Goal: Task Accomplishment & Management: Use online tool/utility

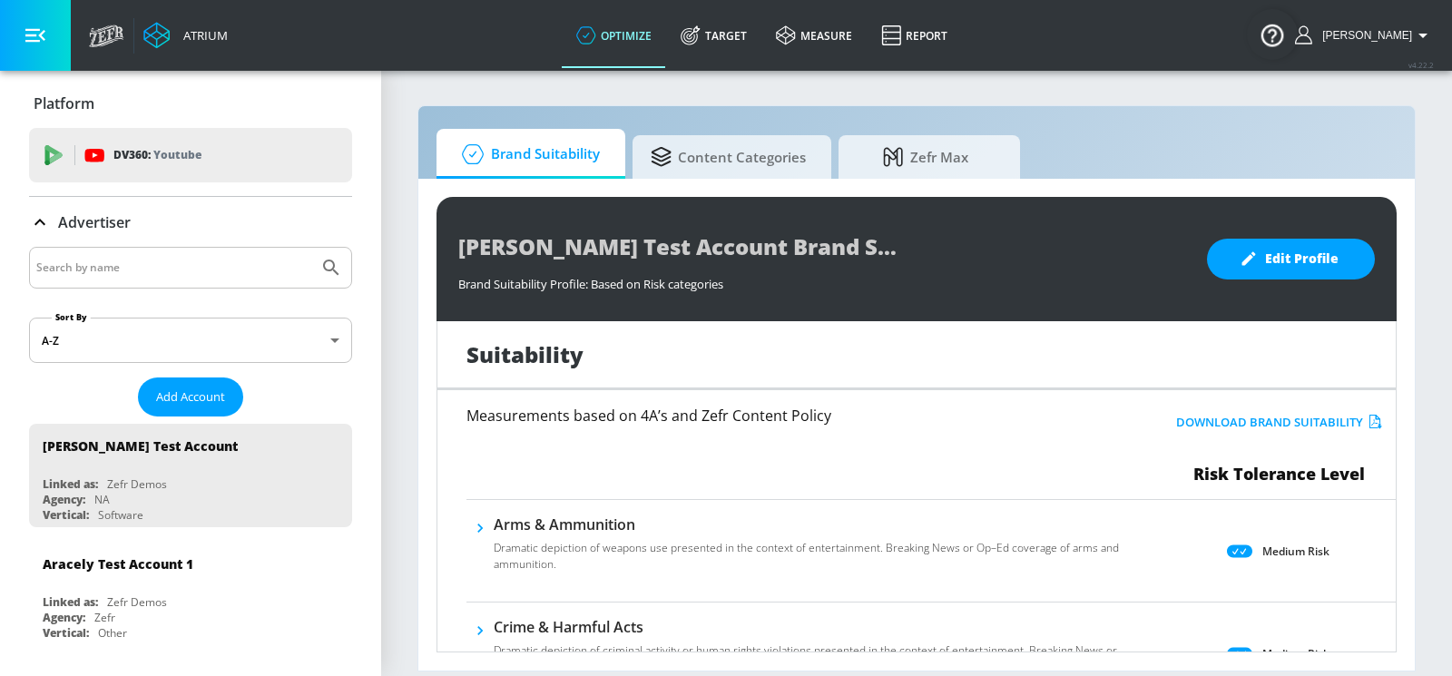
click at [258, 256] on input "Search by name" at bounding box center [173, 268] width 275 height 24
type input "general [PERSON_NAME]"
click at [341, 259] on icon "Submit Search" at bounding box center [331, 268] width 22 height 22
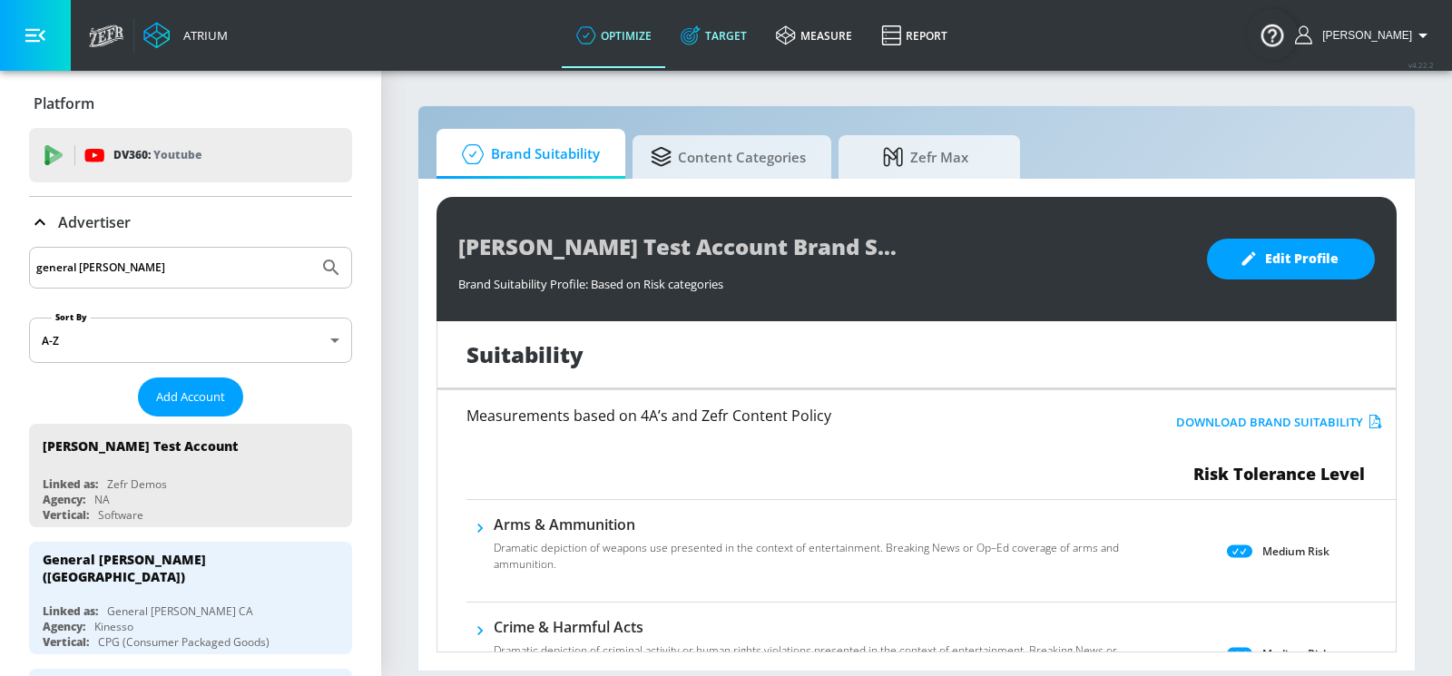
click at [761, 31] on link "Target" at bounding box center [713, 35] width 95 height 65
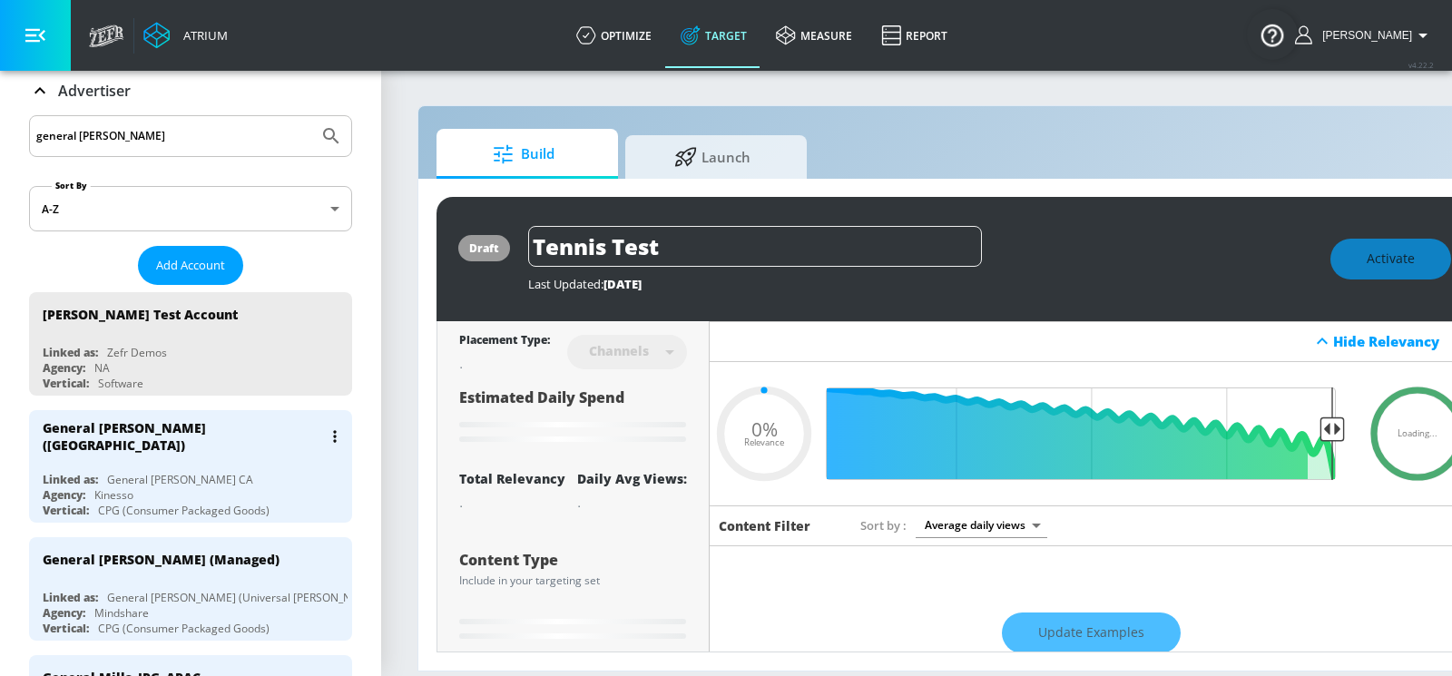
type input "0.22"
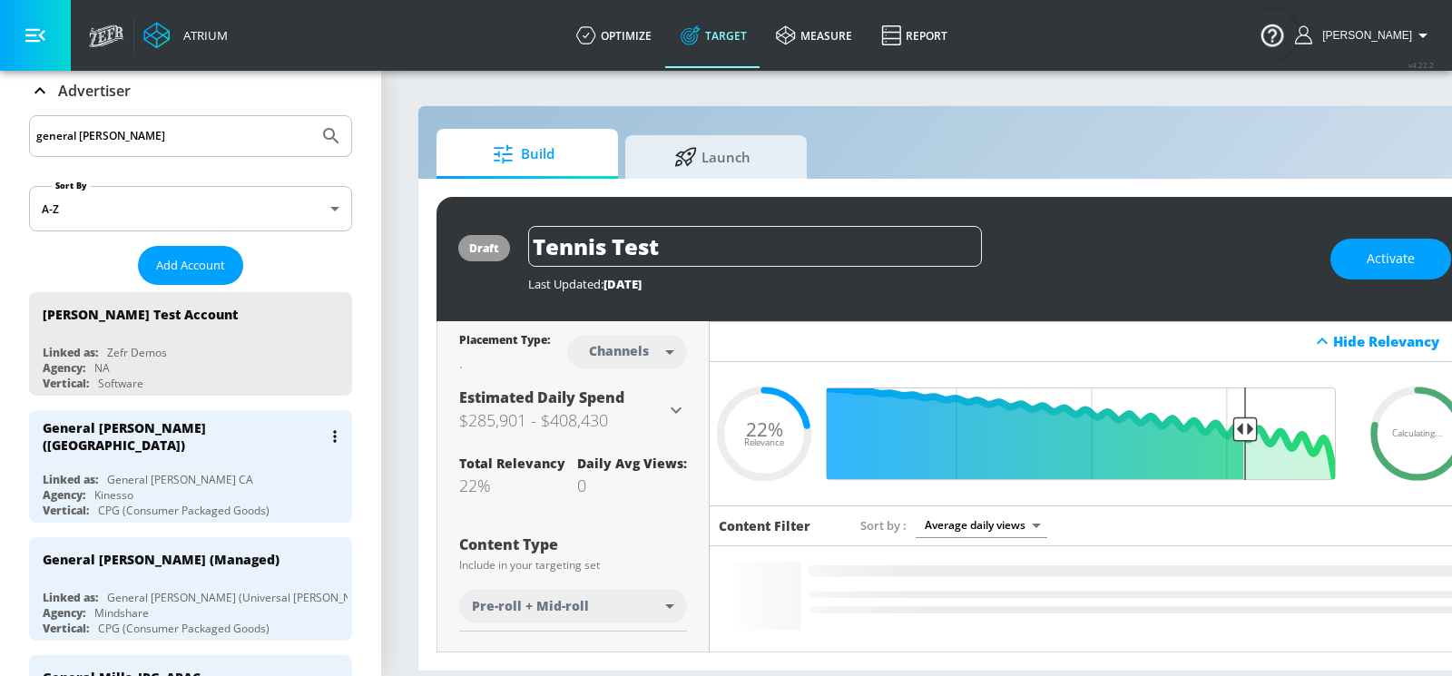
scroll to position [141, 0]
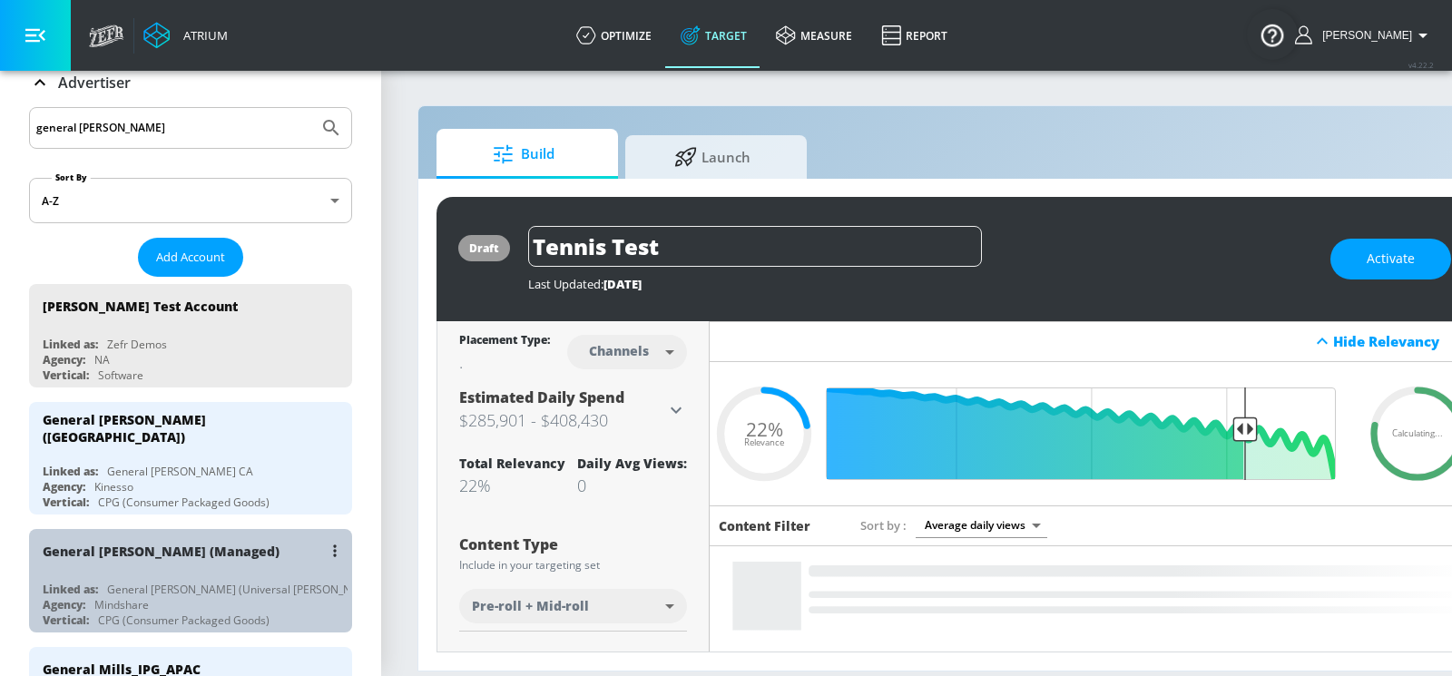
click at [250, 548] on div "General [PERSON_NAME] (Managed)" at bounding box center [195, 551] width 305 height 44
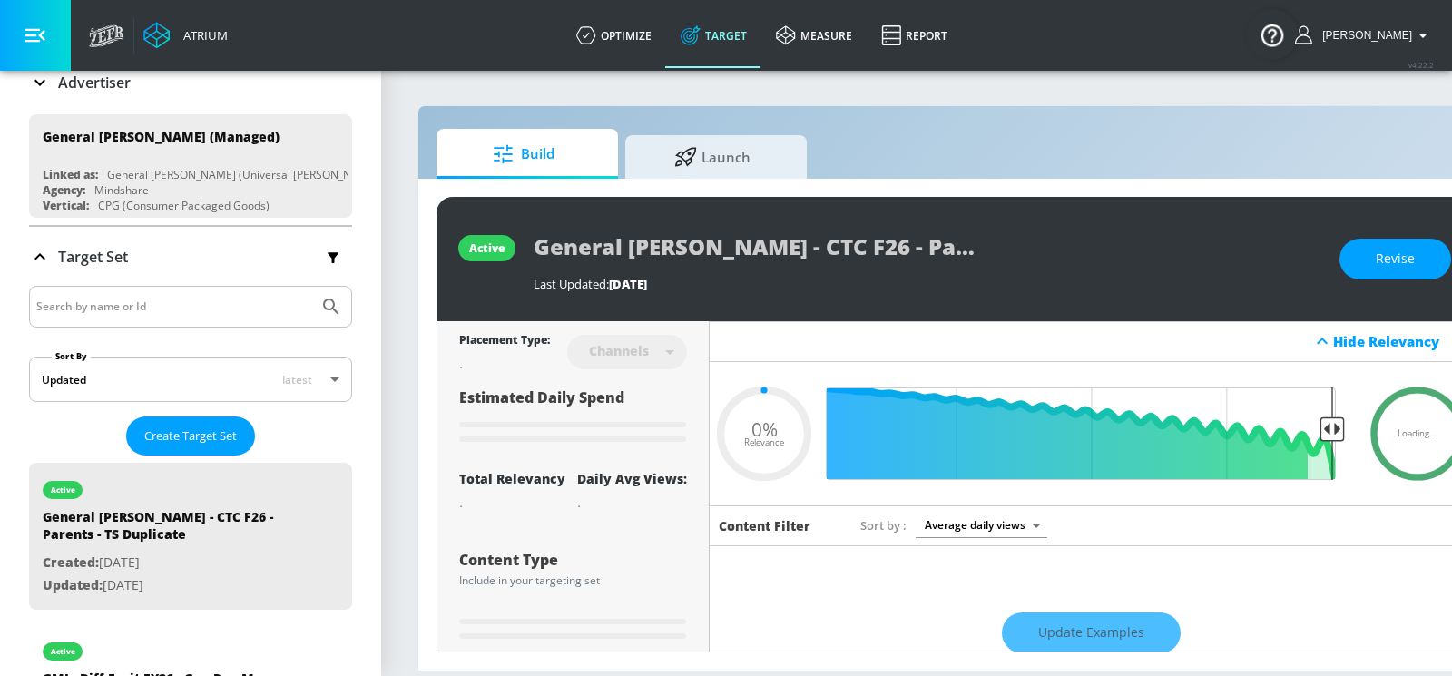
type input "0.05"
click at [671, 141] on span "Launch" at bounding box center [712, 154] width 138 height 44
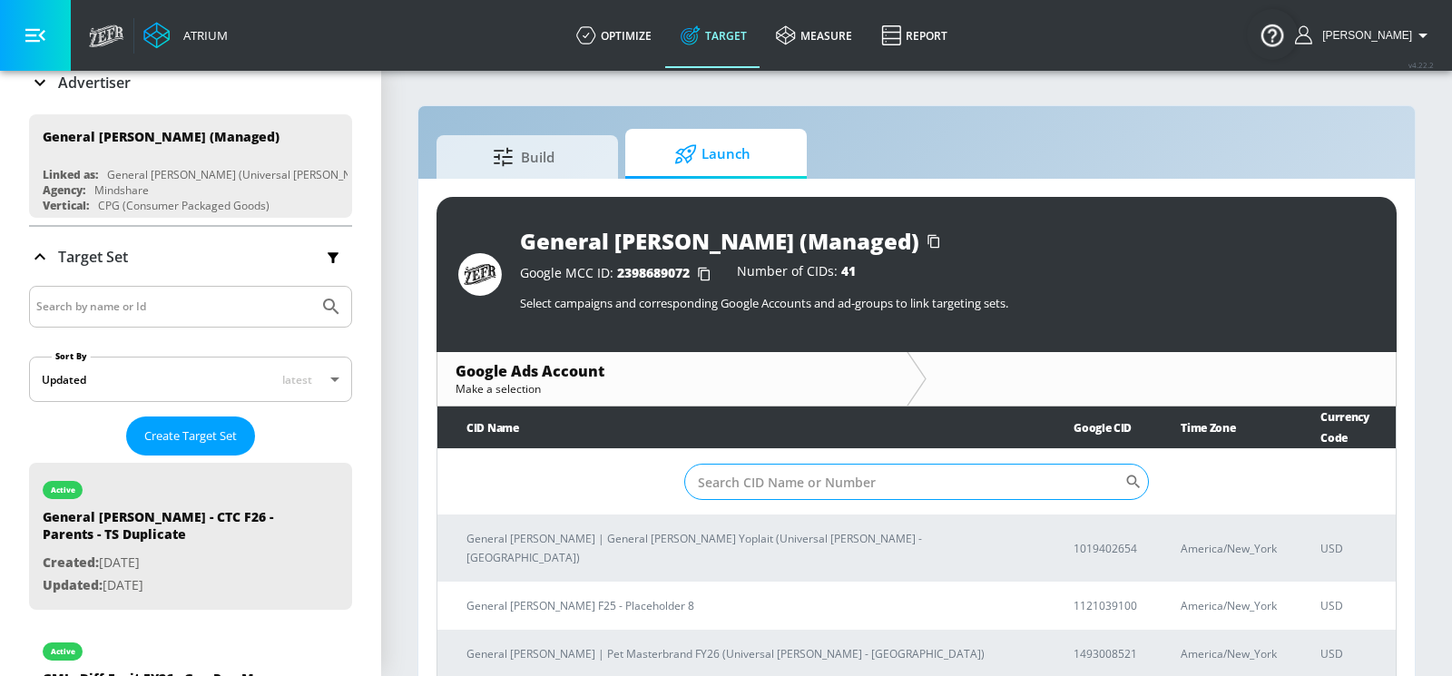
click at [790, 464] on input "Sort By" at bounding box center [904, 482] width 440 height 36
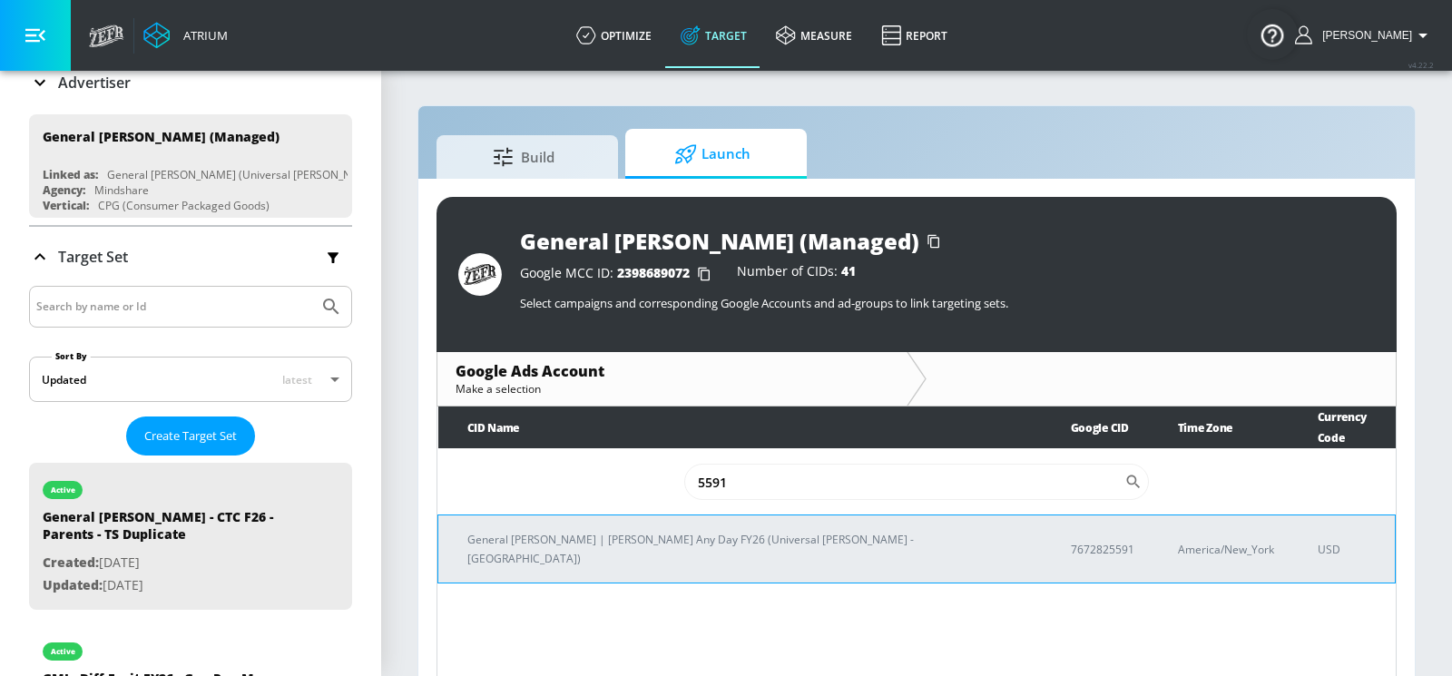
type input "5591"
click at [770, 530] on p "General [PERSON_NAME] | [PERSON_NAME] Any Day FY26 (Universal [PERSON_NAME] - […" at bounding box center [747, 549] width 560 height 38
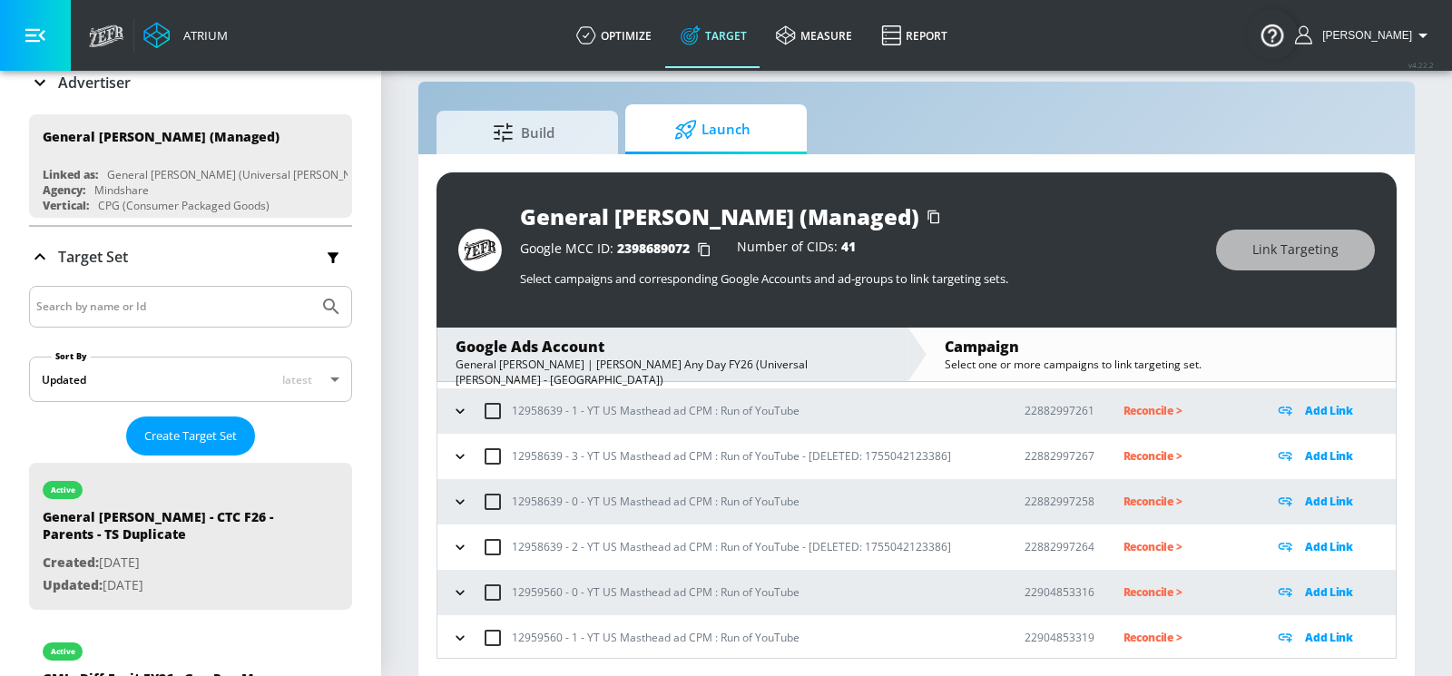
scroll to position [243, 0]
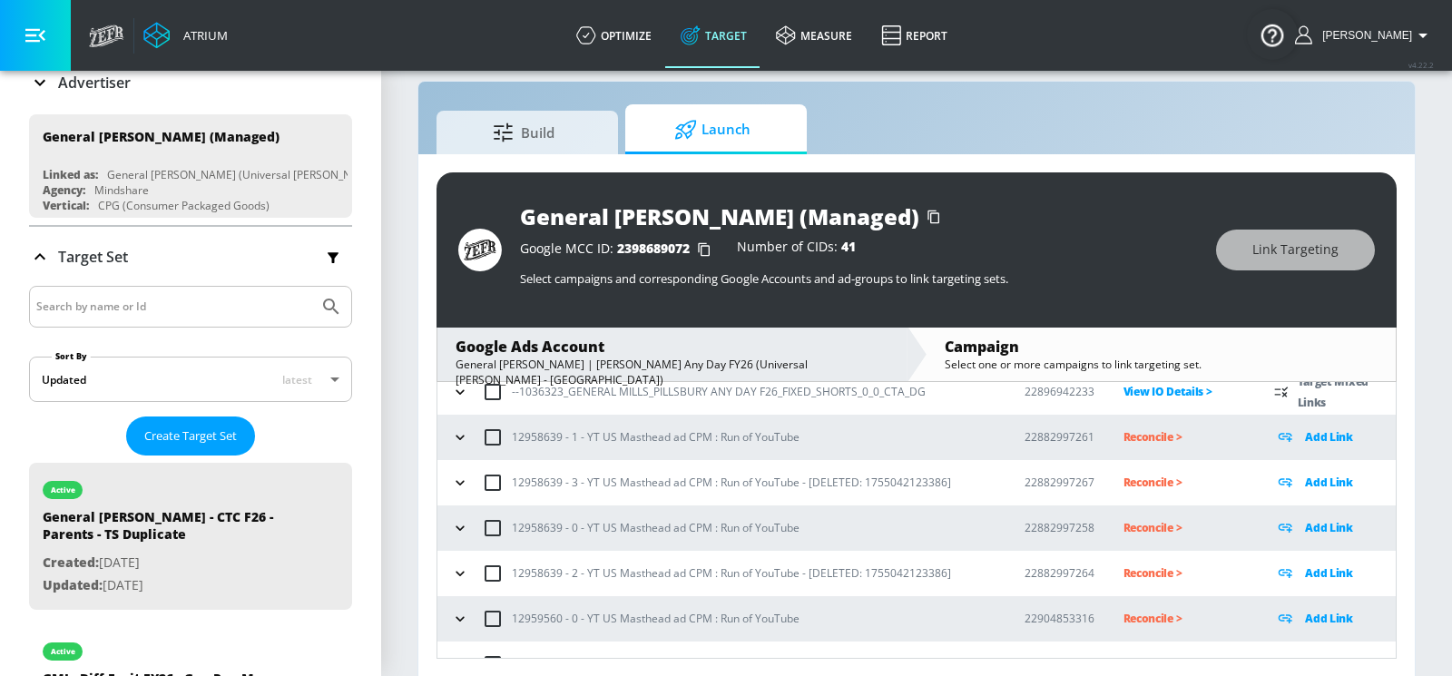
click at [465, 440] on icon "button" at bounding box center [460, 437] width 18 height 18
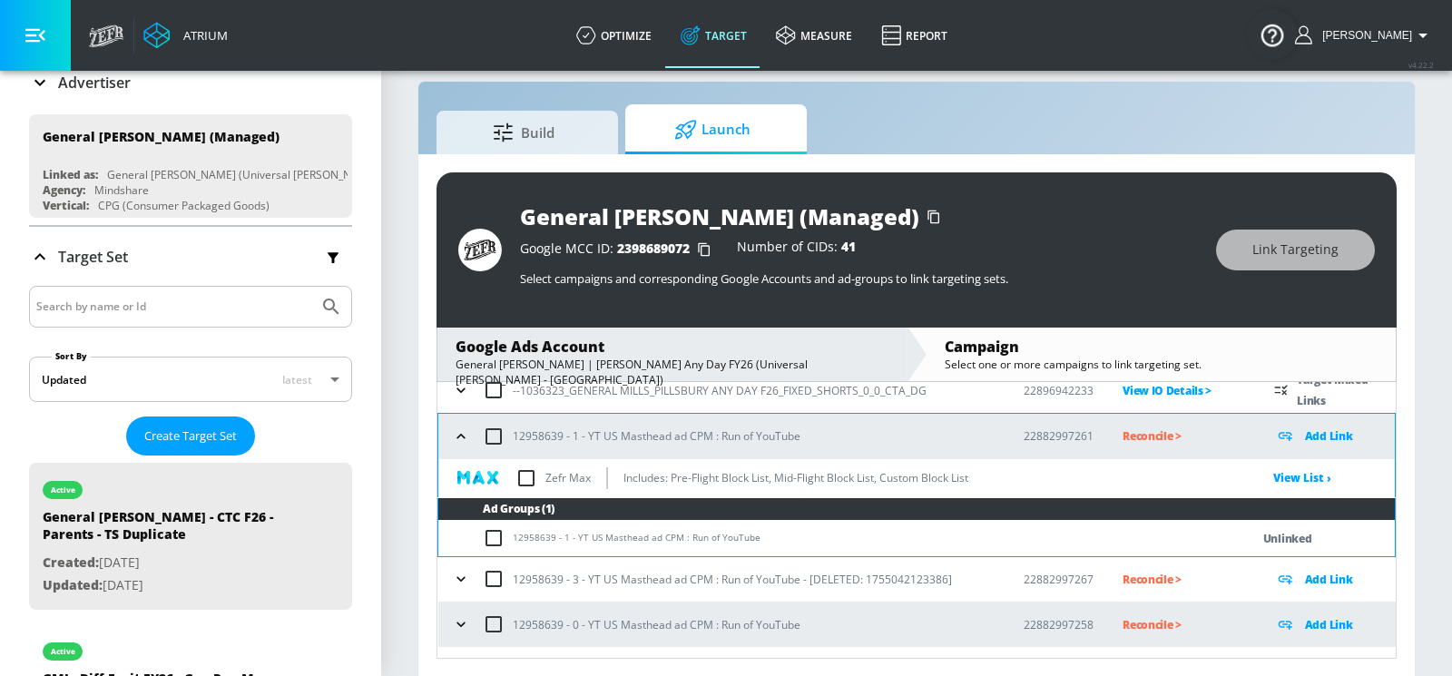
scroll to position [25, 0]
click at [1155, 434] on p "Reconcile >" at bounding box center [1184, 436] width 123 height 21
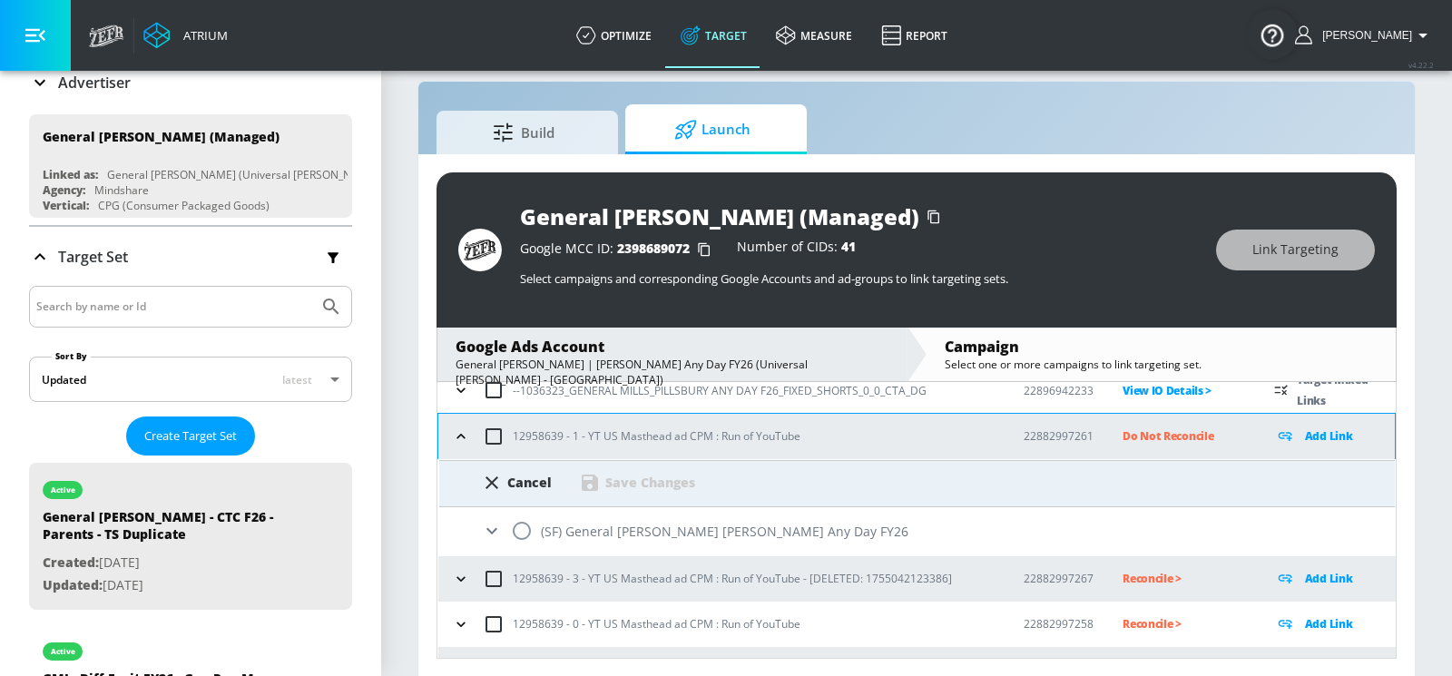
click at [465, 439] on icon "button" at bounding box center [461, 436] width 18 height 18
click at [497, 481] on icon at bounding box center [492, 483] width 22 height 22
click at [465, 428] on icon "button" at bounding box center [461, 436] width 18 height 18
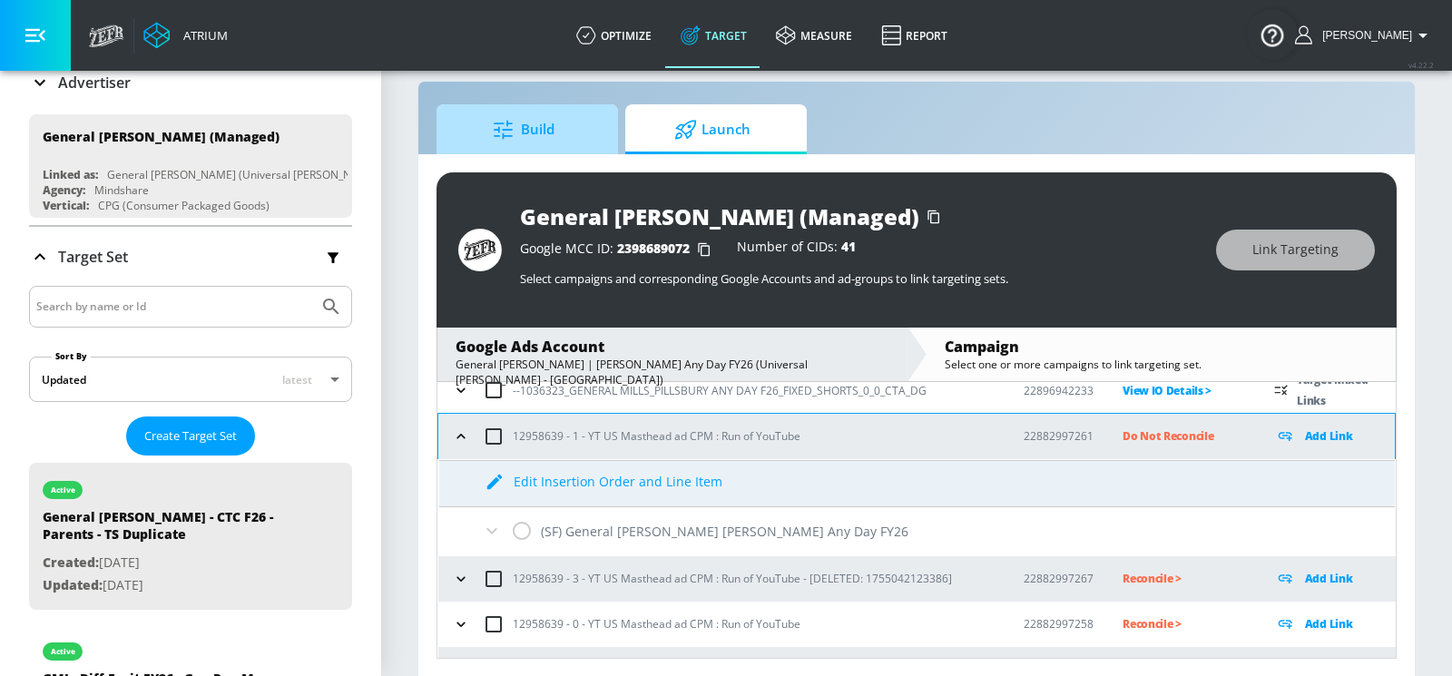
click at [596, 138] on link "Build" at bounding box center [526, 129] width 181 height 50
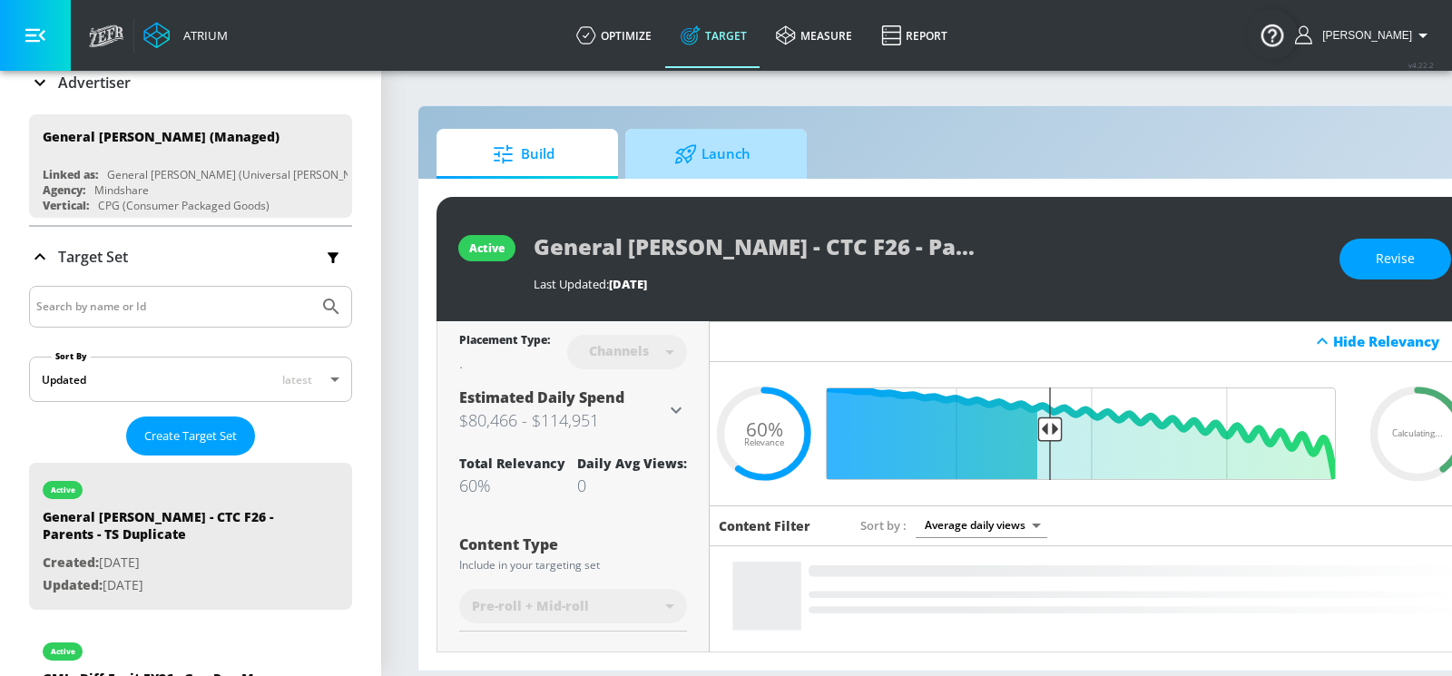
click at [703, 138] on span "Launch" at bounding box center [712, 154] width 138 height 44
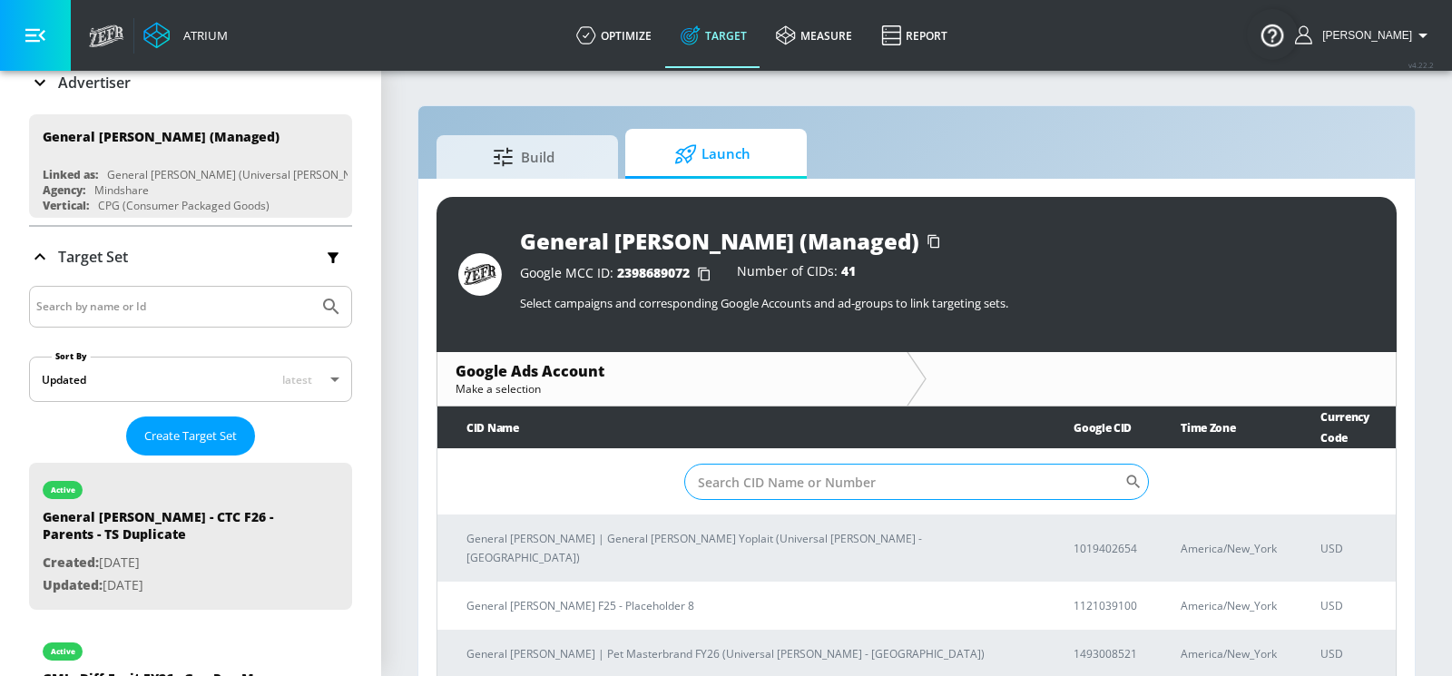
click at [734, 464] on input "Sort By" at bounding box center [904, 482] width 440 height 36
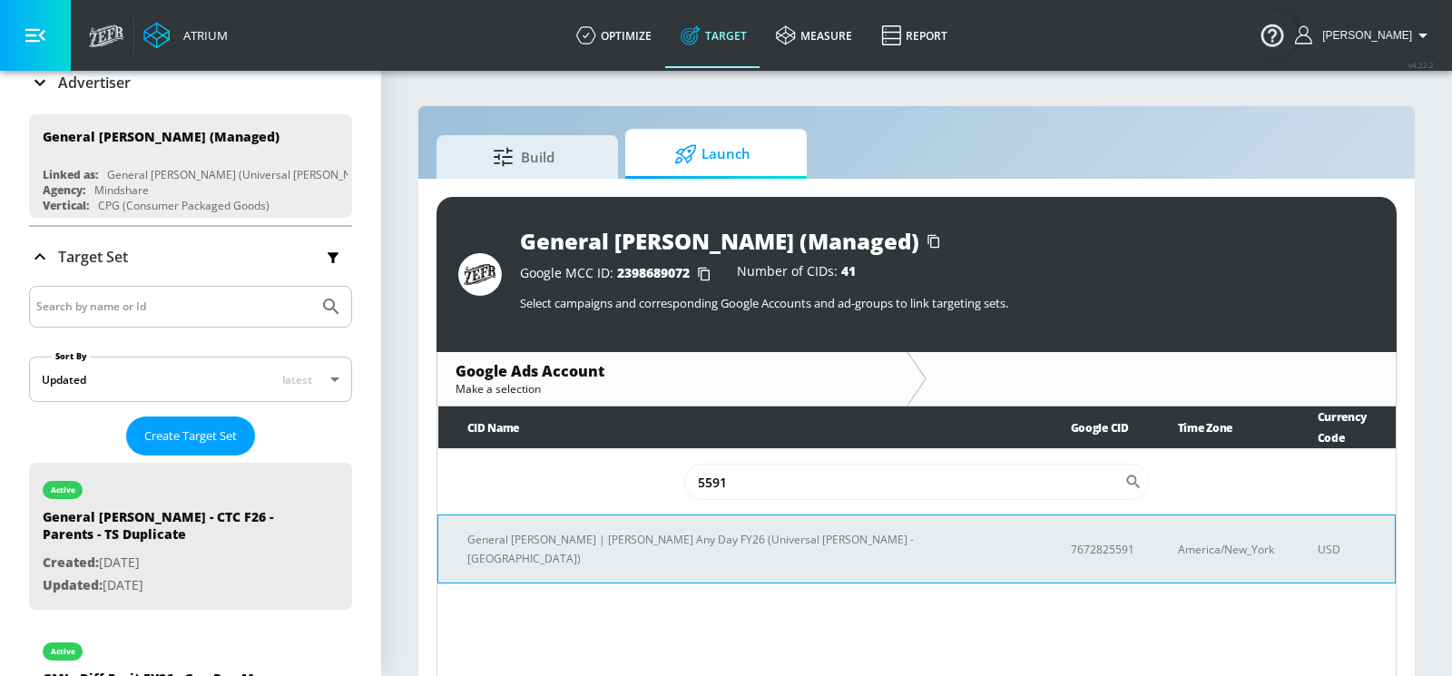
type input "5591"
click at [707, 530] on p "General [PERSON_NAME] | [PERSON_NAME] Any Day FY26 (Universal [PERSON_NAME] - […" at bounding box center [747, 549] width 560 height 38
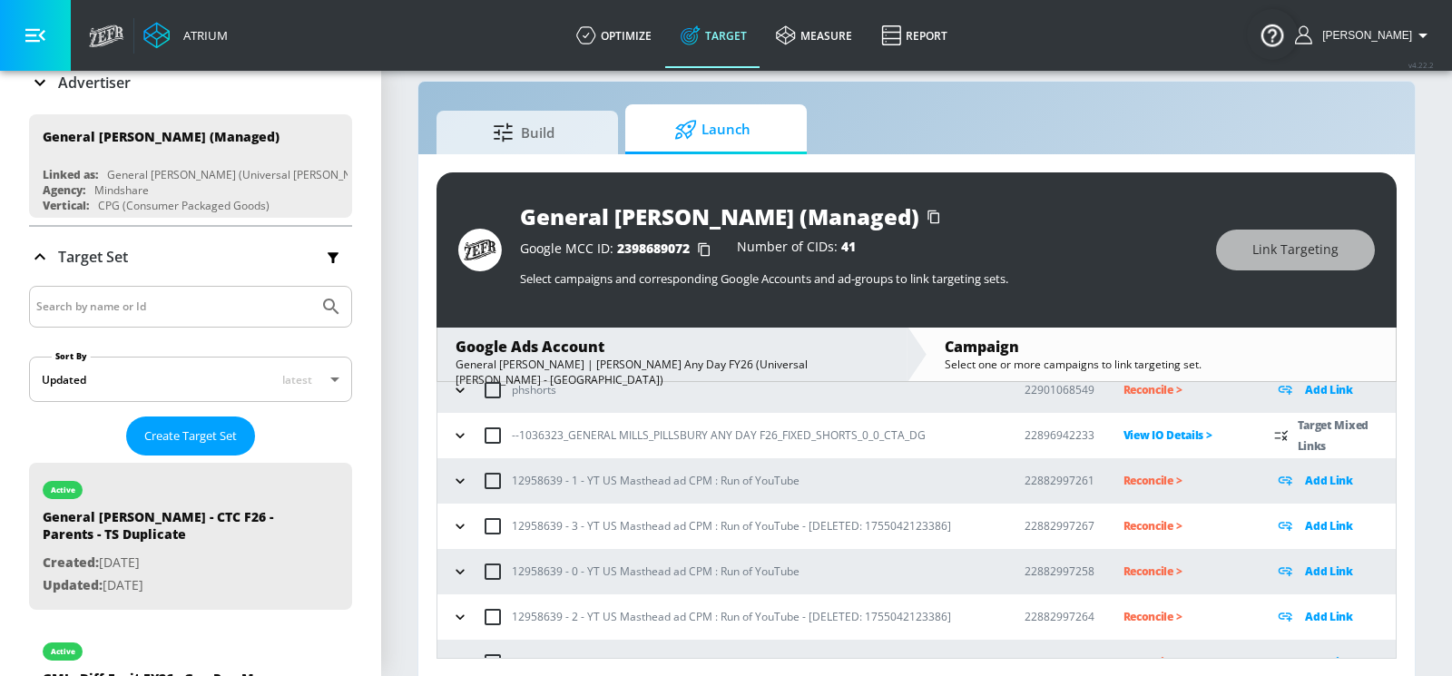
scroll to position [198, 0]
click at [456, 484] on icon "button" at bounding box center [460, 483] width 18 height 18
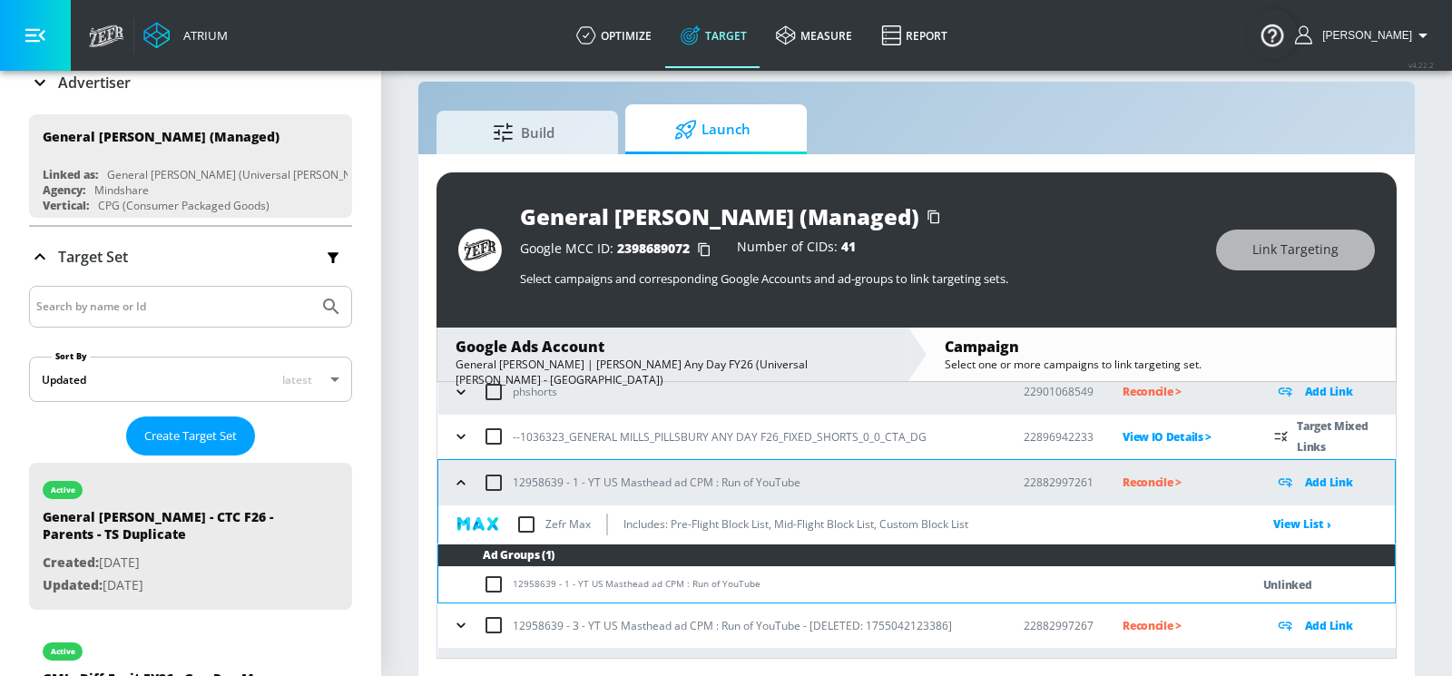
scroll to position [25, 0]
click at [527, 522] on input "checkbox" at bounding box center [526, 524] width 38 height 38
checkbox input "true"
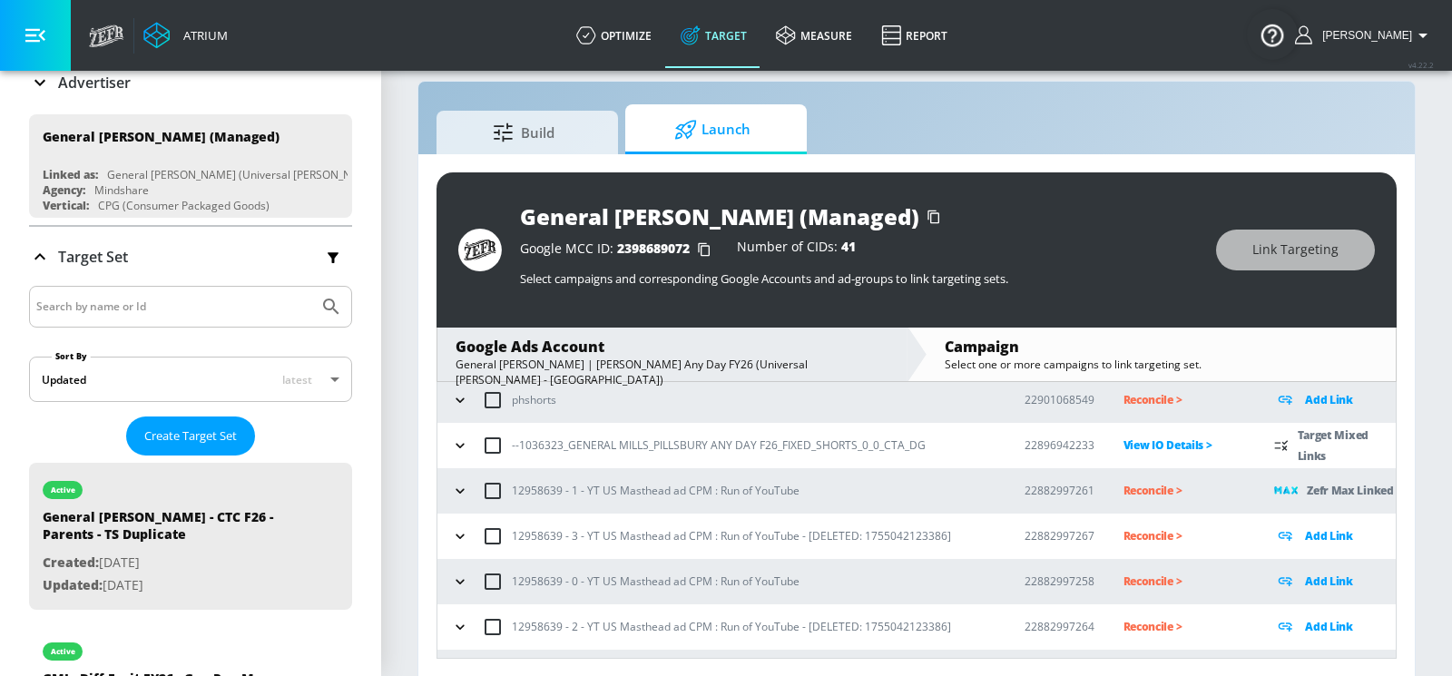
scroll to position [189, 0]
click at [1148, 491] on p "Reconcile >" at bounding box center [1184, 491] width 123 height 21
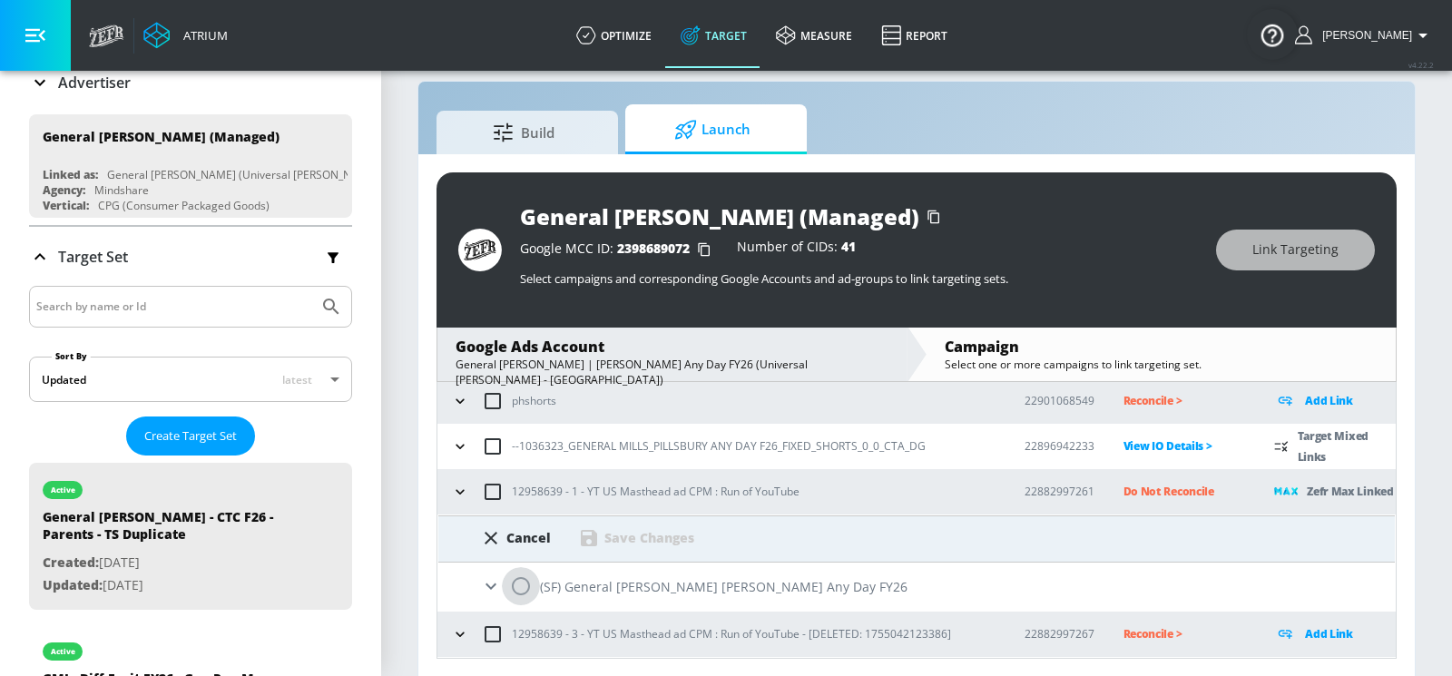
click at [517, 583] on input "radio" at bounding box center [521, 586] width 38 height 38
radio input "true"
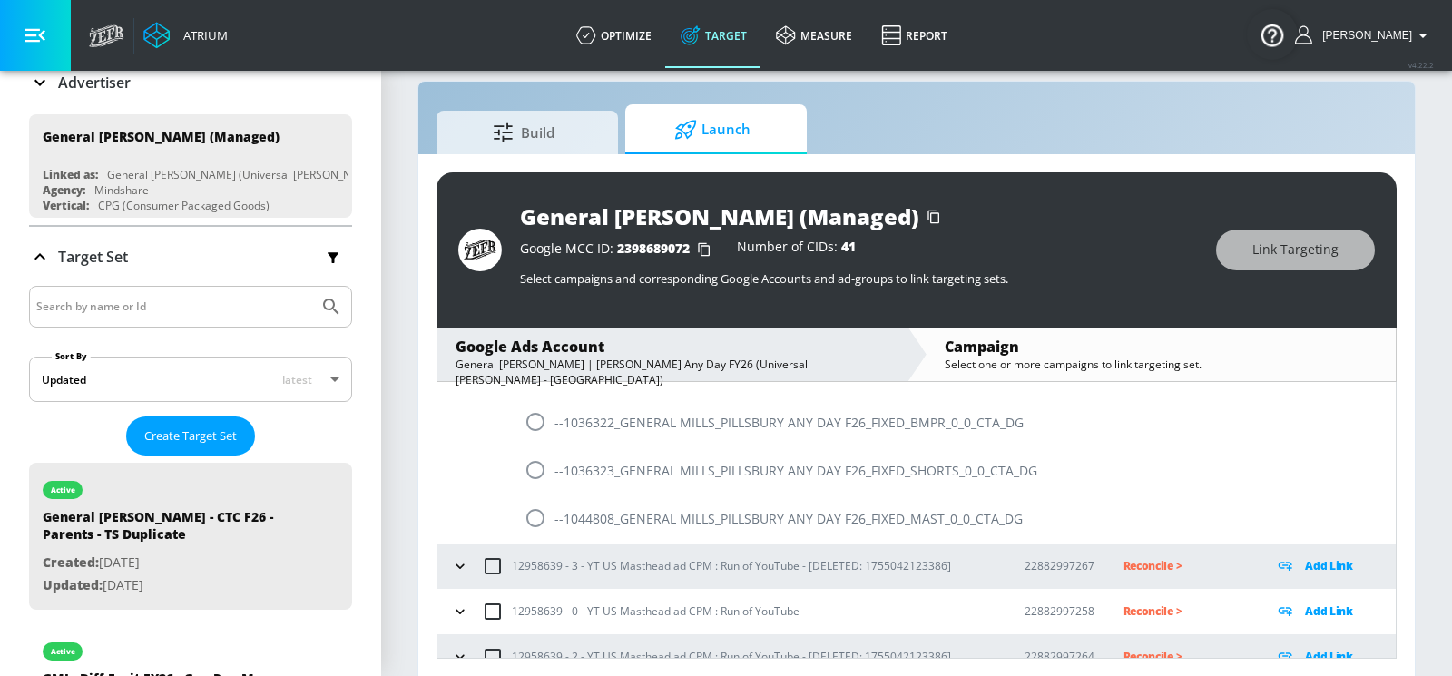
click at [542, 511] on input "radio" at bounding box center [535, 518] width 38 height 38
radio input "true"
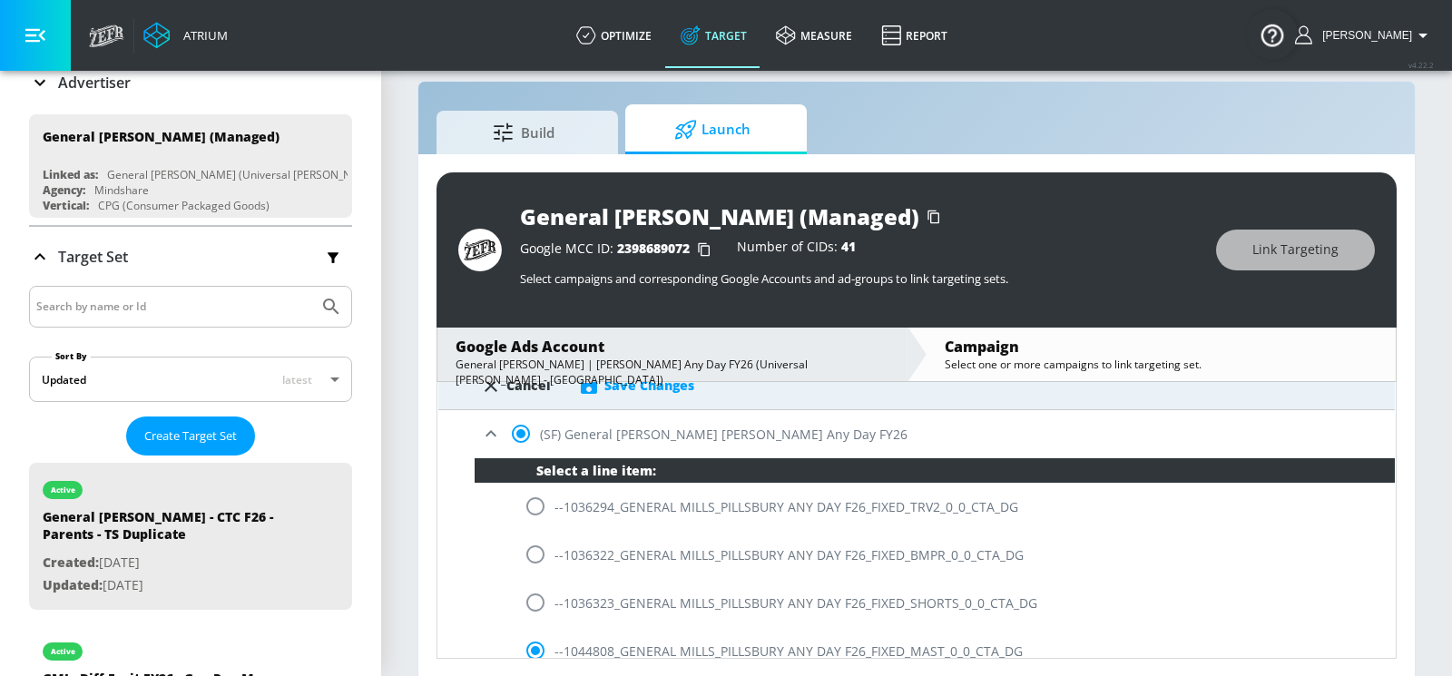
scroll to position [308, 0]
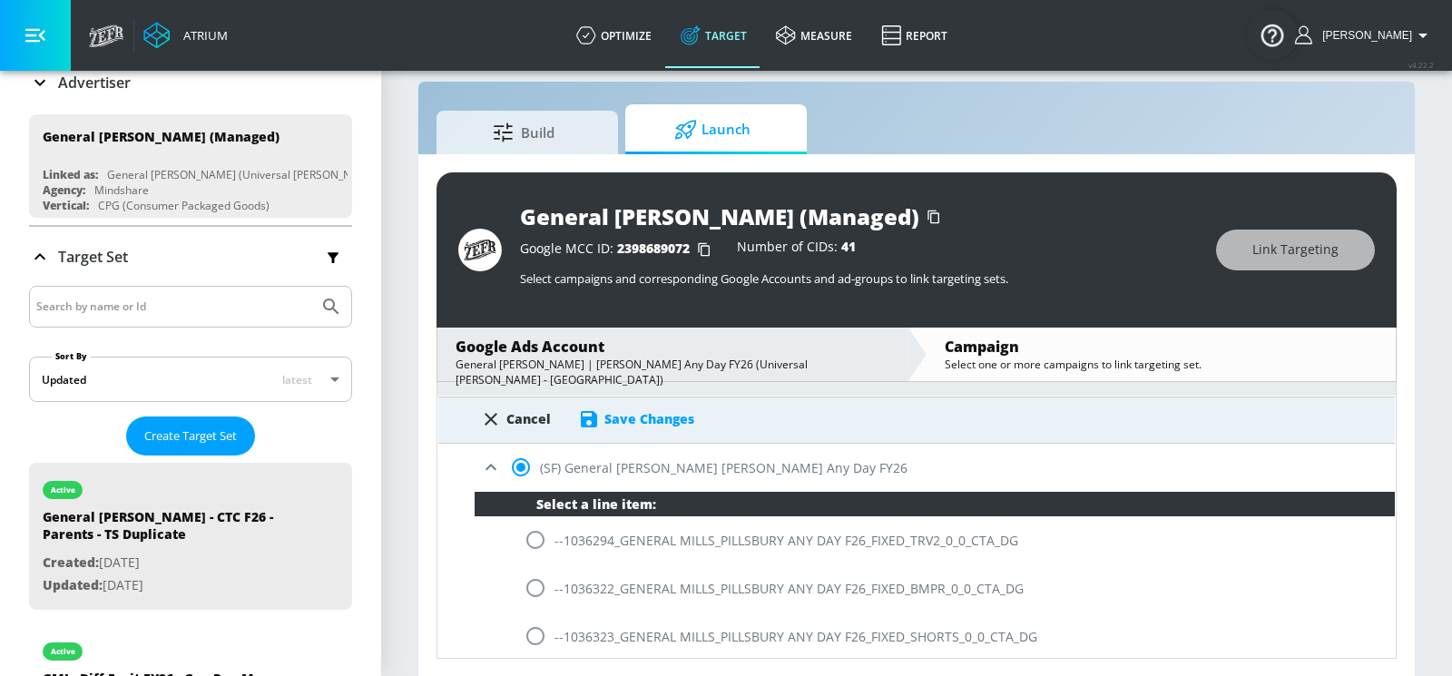
click at [623, 412] on div "Save Changes" at bounding box center [649, 418] width 90 height 17
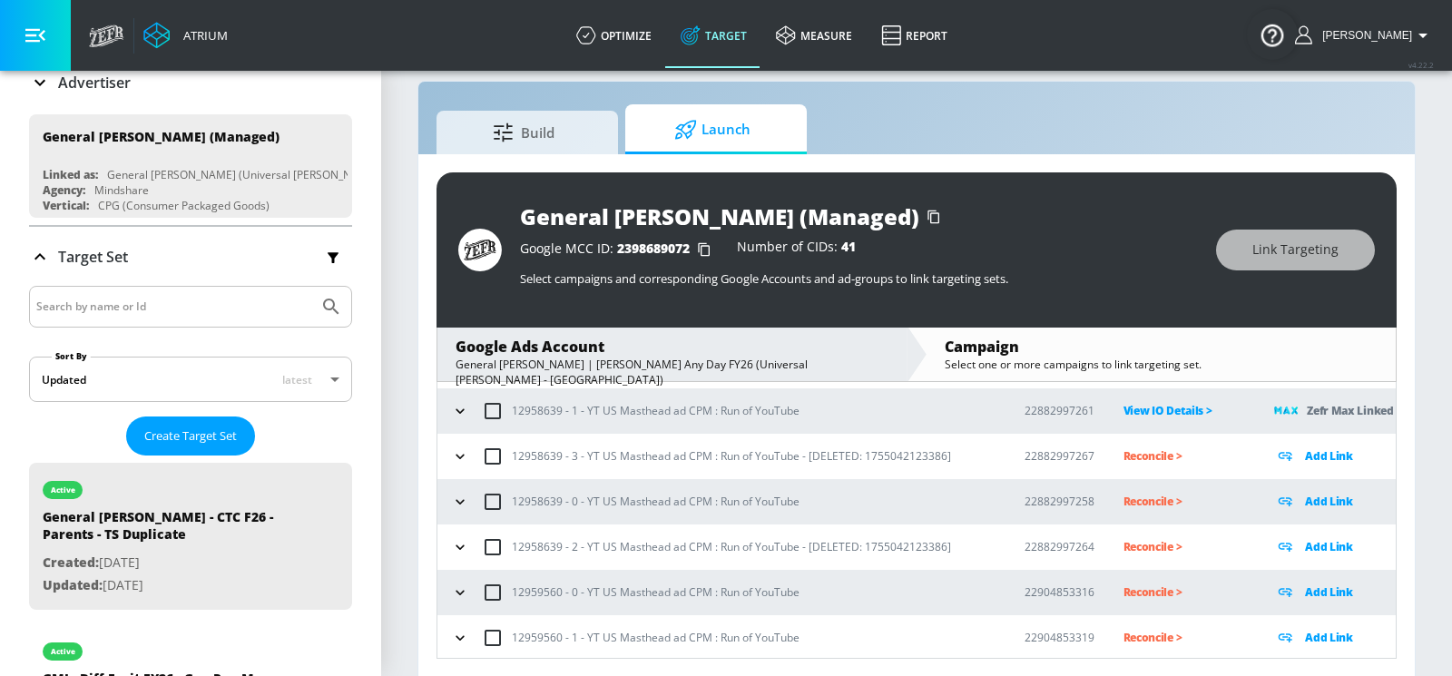
scroll to position [0, 0]
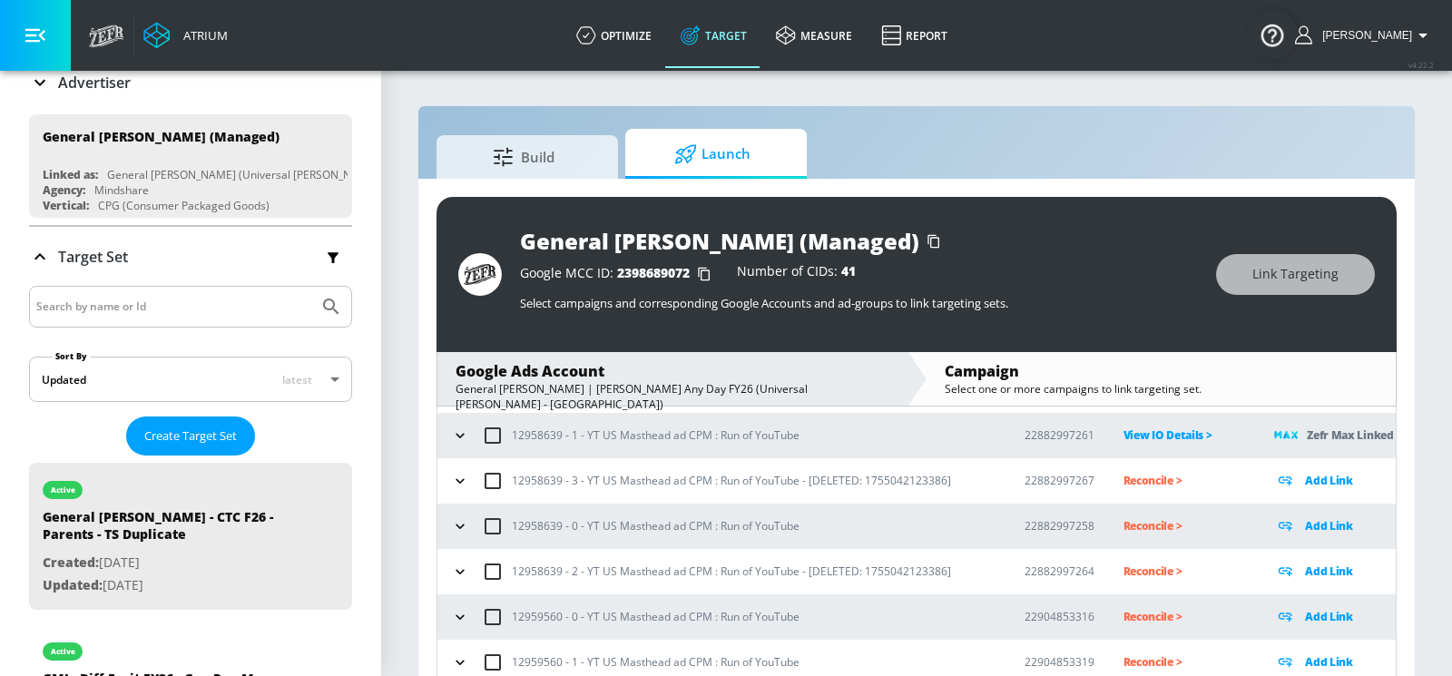
click at [821, 379] on div "Google Ads Account" at bounding box center [672, 371] width 433 height 20
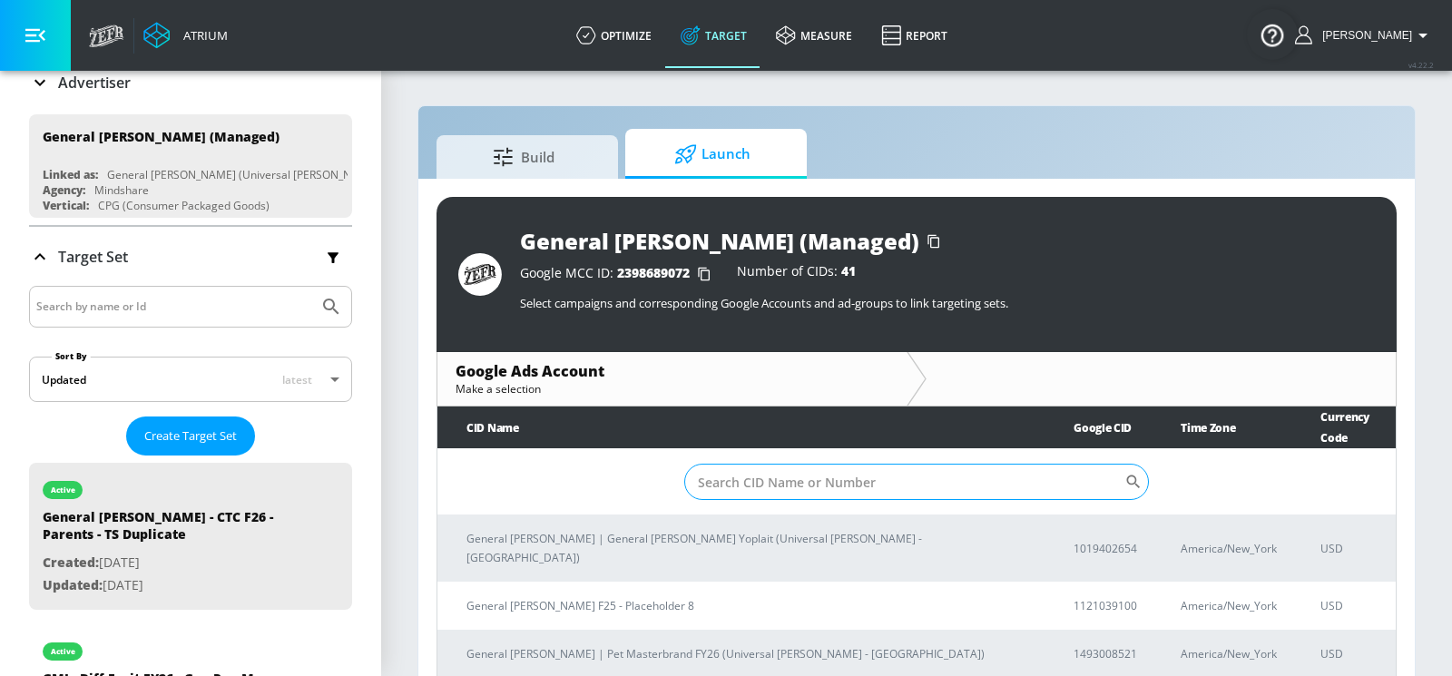
click at [787, 468] on input "Sort By" at bounding box center [904, 482] width 440 height 36
type input "6"
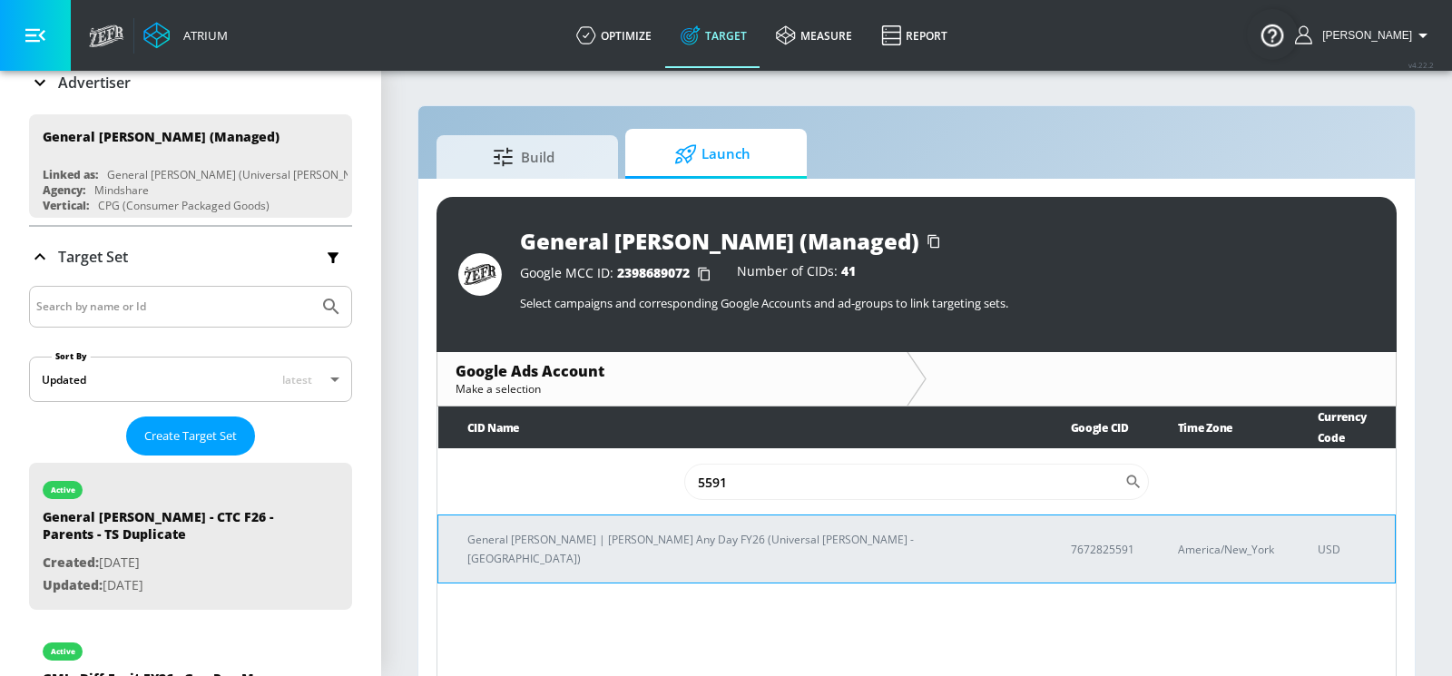
type input "5591"
click at [656, 533] on td "General [PERSON_NAME] | [PERSON_NAME] Any Day FY26 (Universal [PERSON_NAME] - […" at bounding box center [739, 549] width 603 height 68
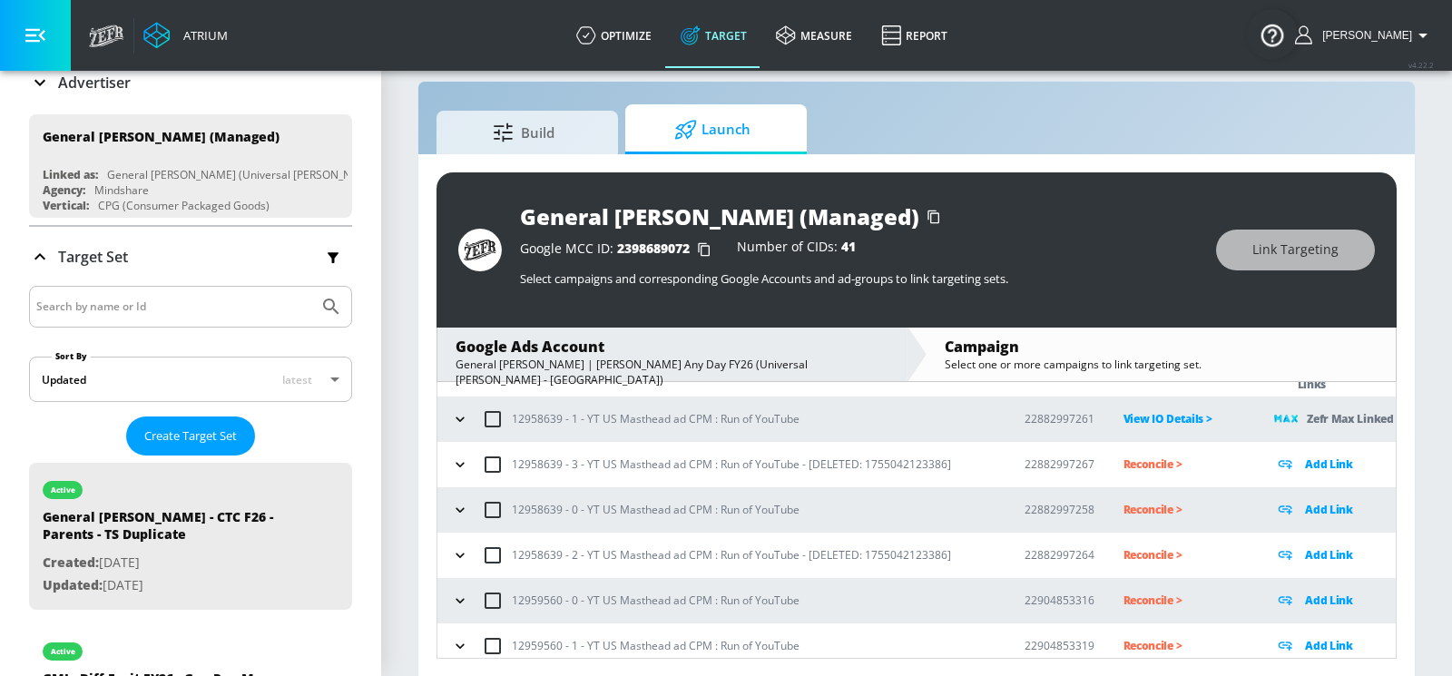
scroll to position [270, 0]
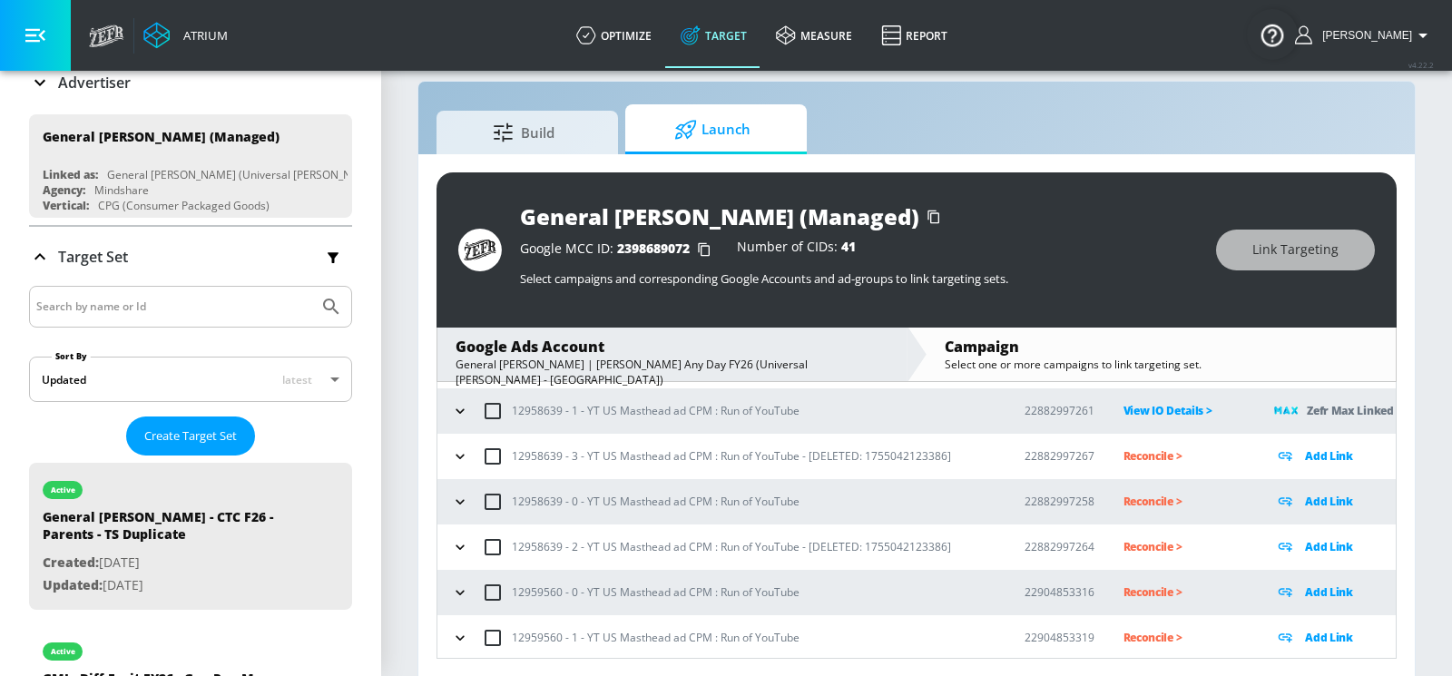
click at [466, 501] on icon "button" at bounding box center [460, 502] width 18 height 18
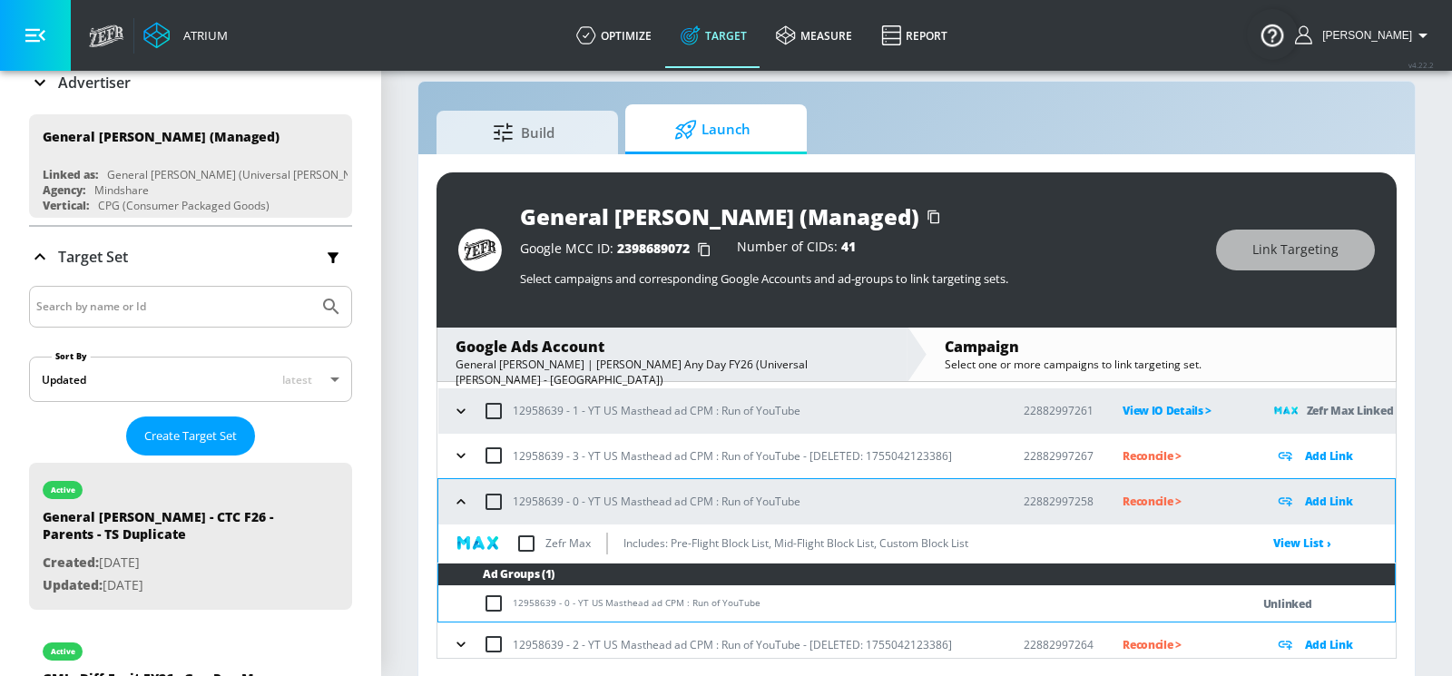
scroll to position [270, 0]
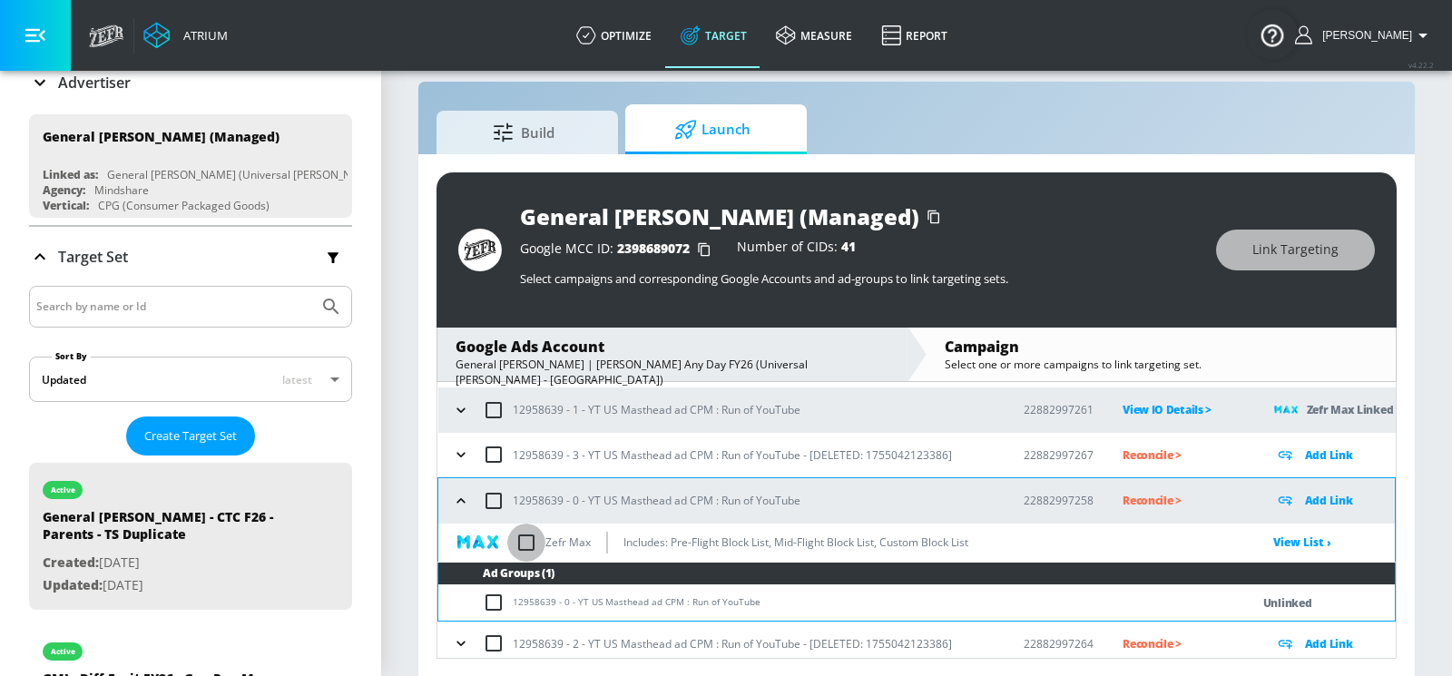
click at [525, 538] on input "checkbox" at bounding box center [526, 543] width 38 height 38
checkbox input "true"
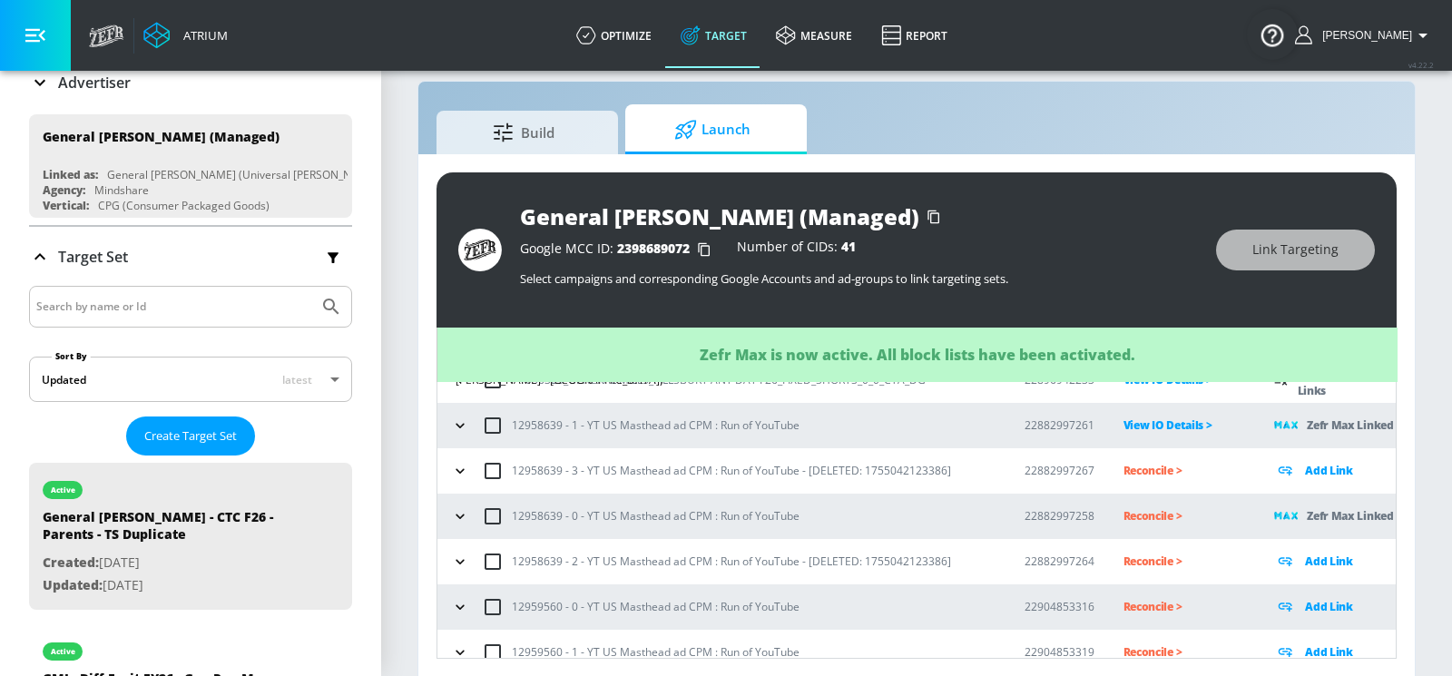
scroll to position [270, 0]
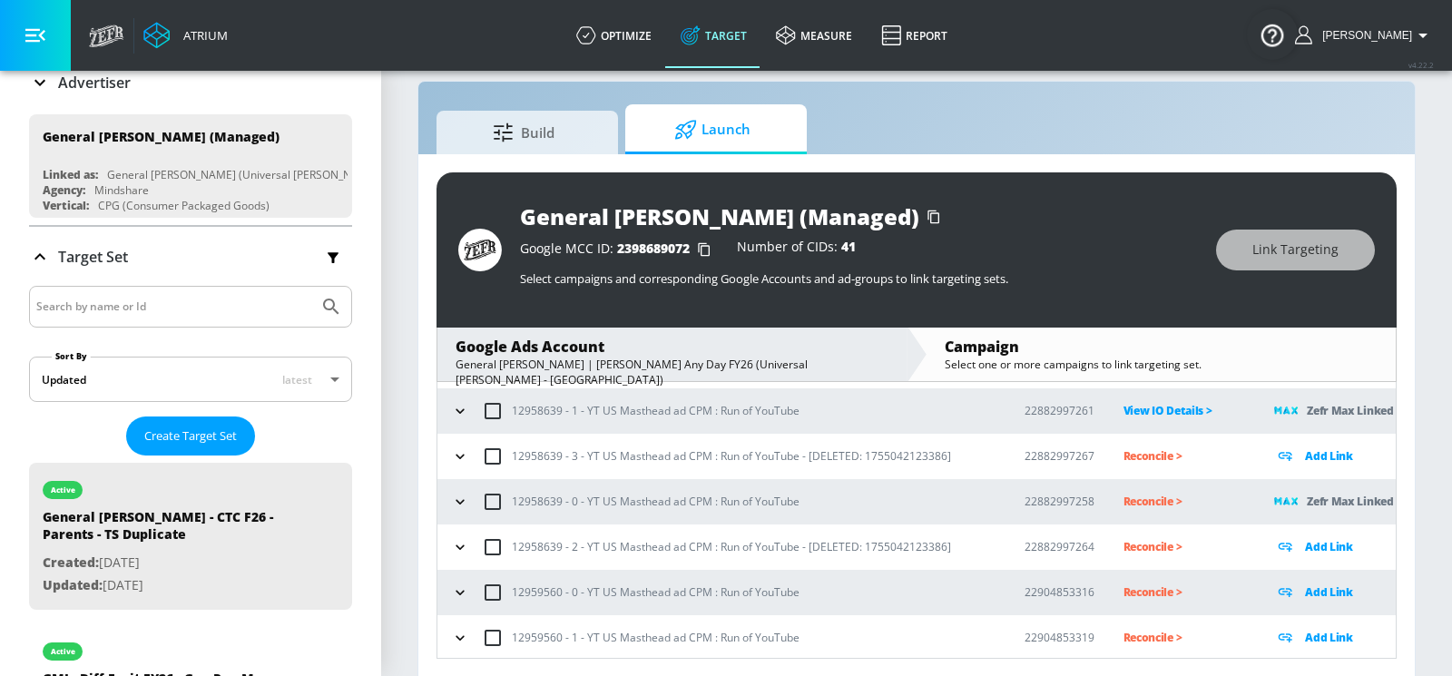
click at [1132, 501] on p "Reconcile >" at bounding box center [1184, 501] width 123 height 21
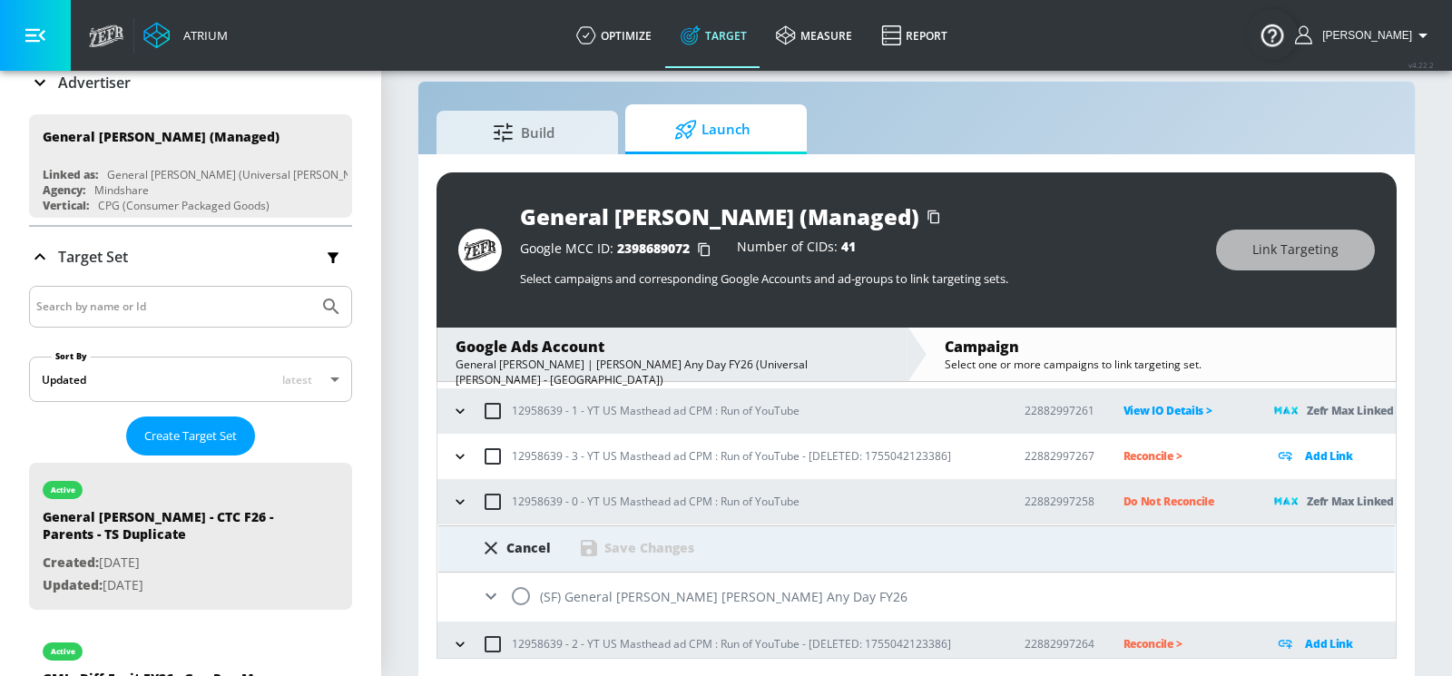
click at [528, 584] on input "radio" at bounding box center [521, 596] width 38 height 38
radio input "true"
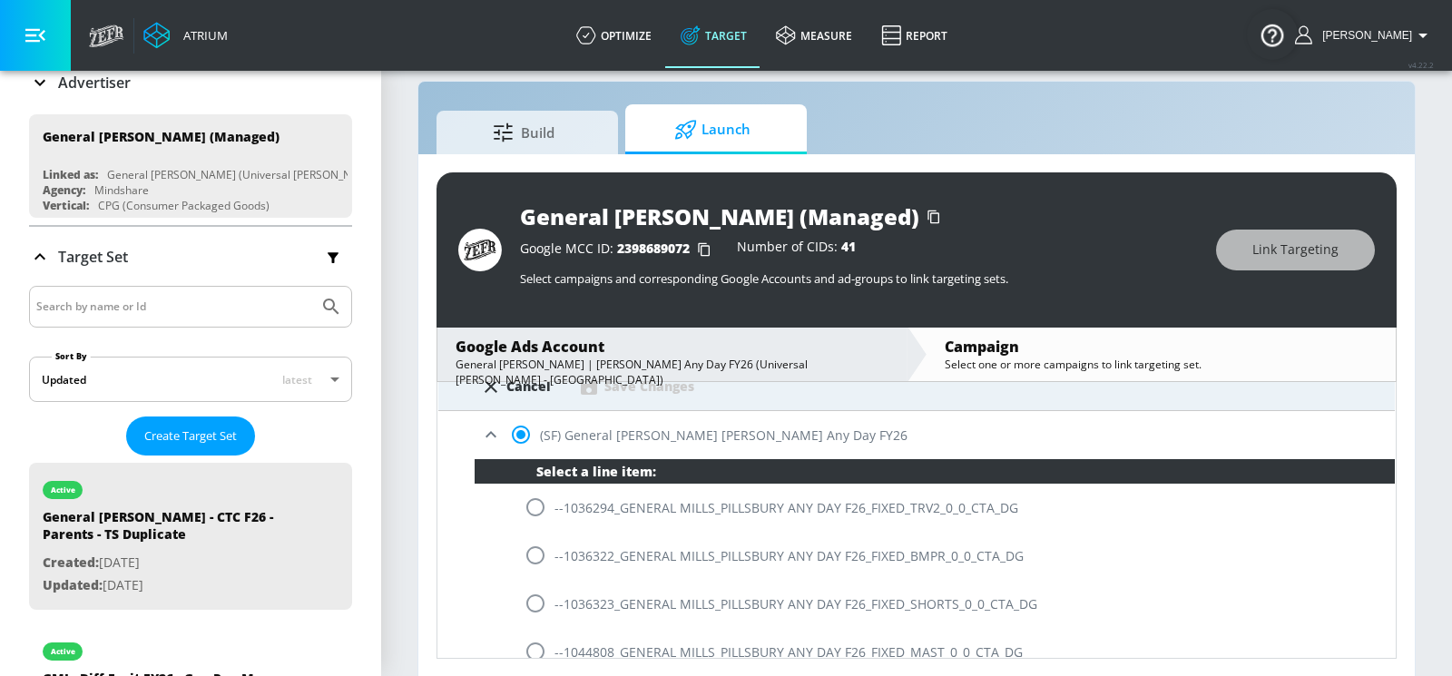
scroll to position [451, 0]
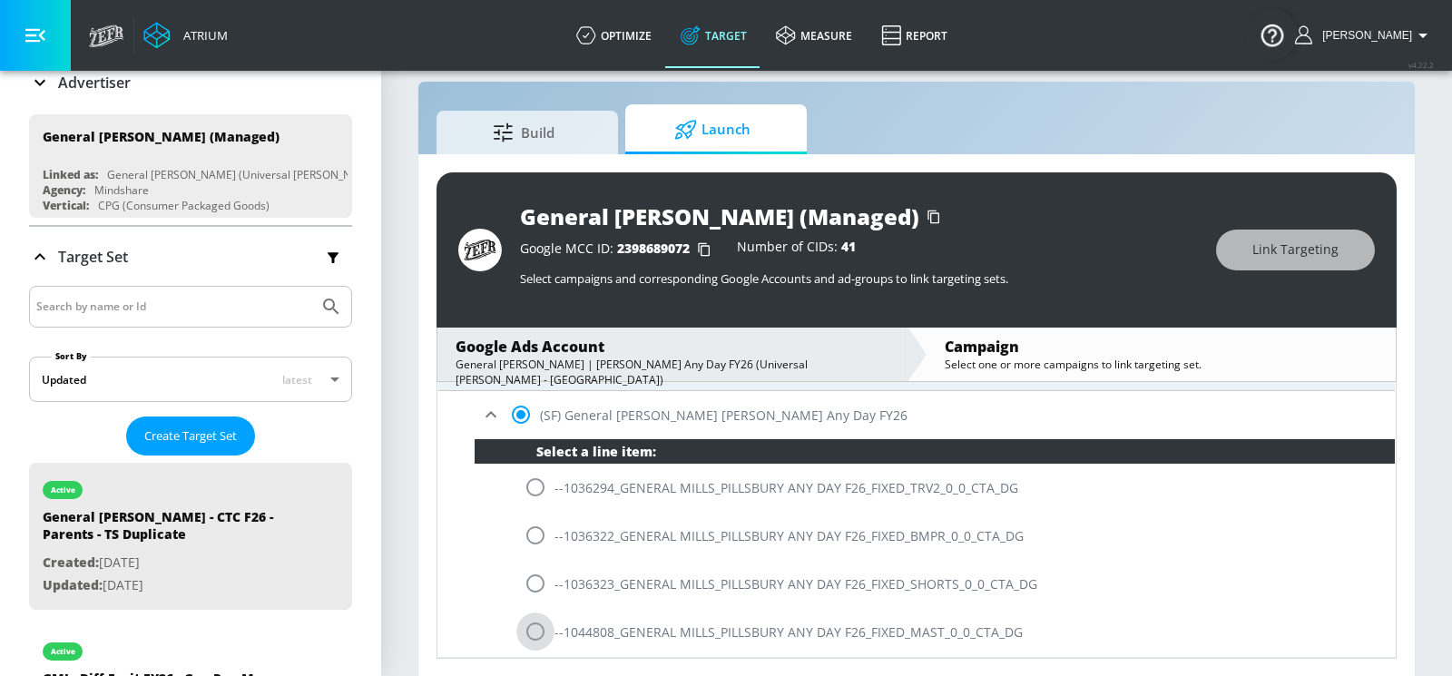
click at [538, 622] on input "radio" at bounding box center [535, 632] width 38 height 38
radio input "true"
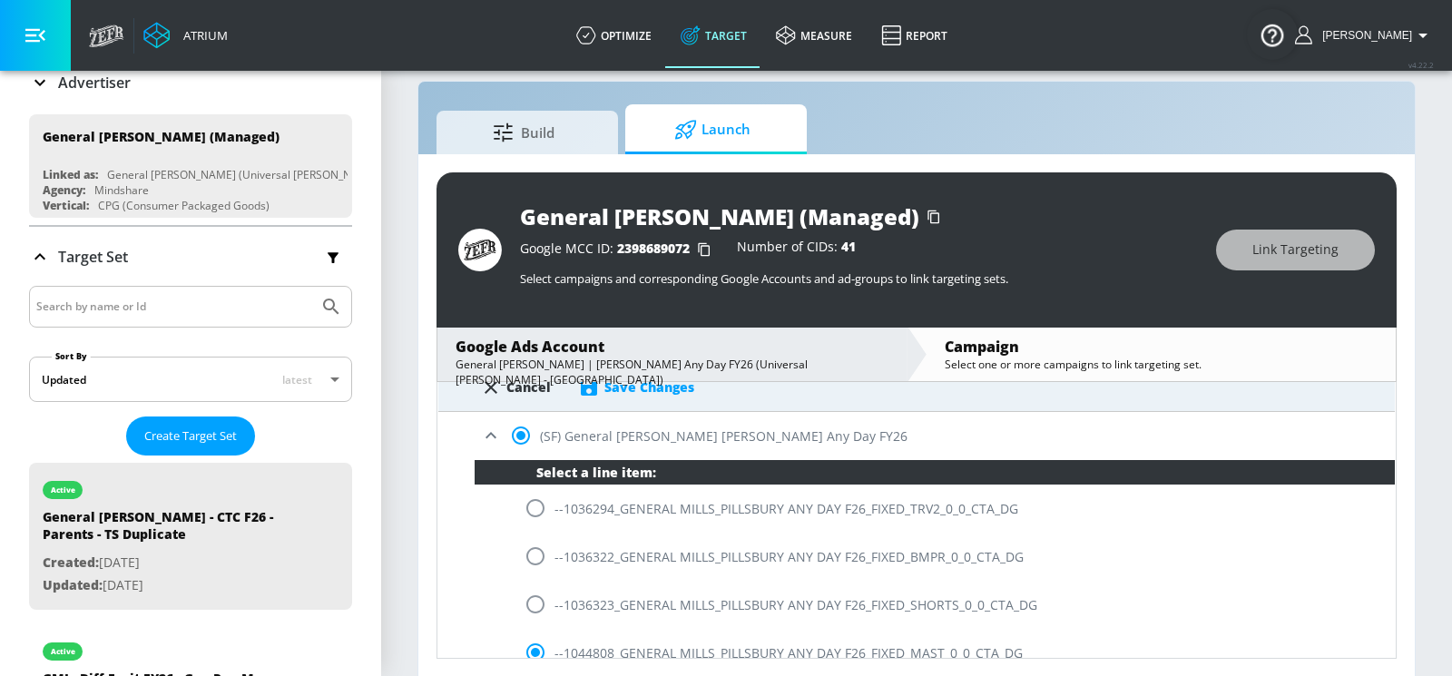
scroll to position [400, 0]
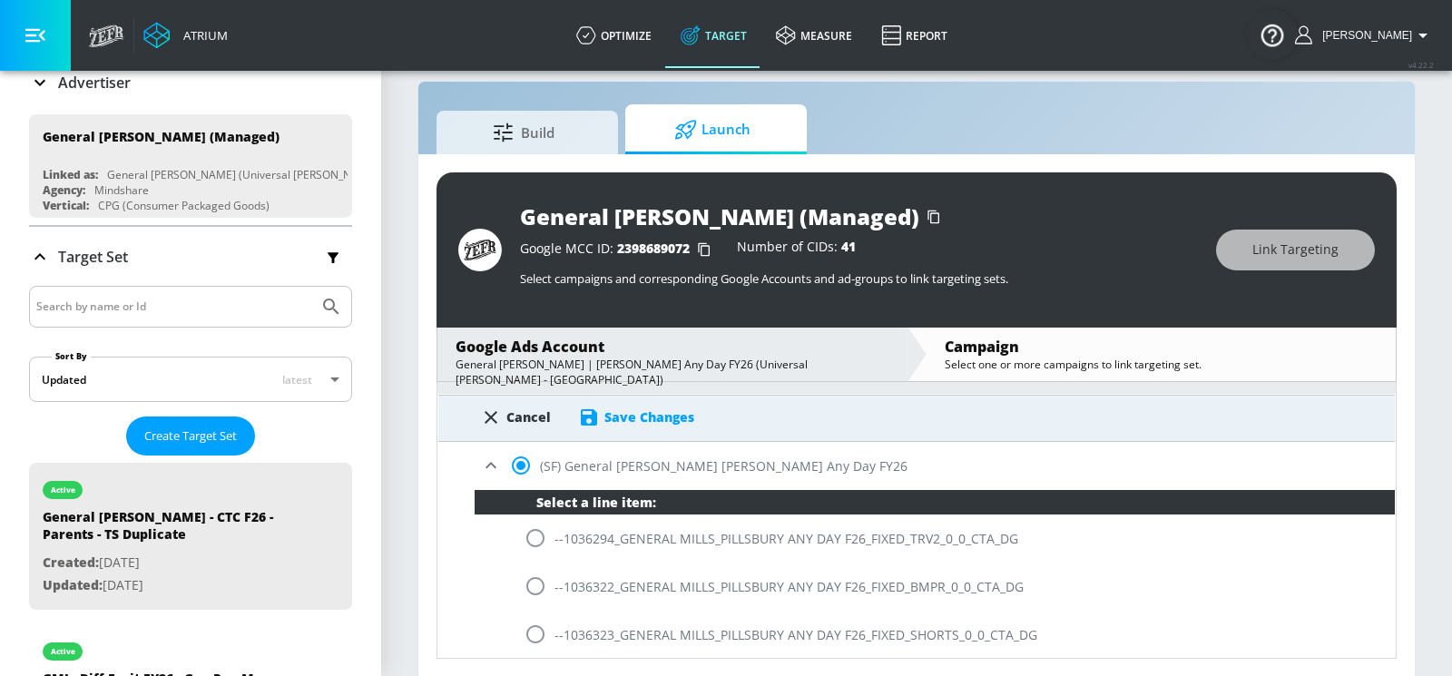
click at [620, 421] on div "Save Changes" at bounding box center [649, 416] width 90 height 17
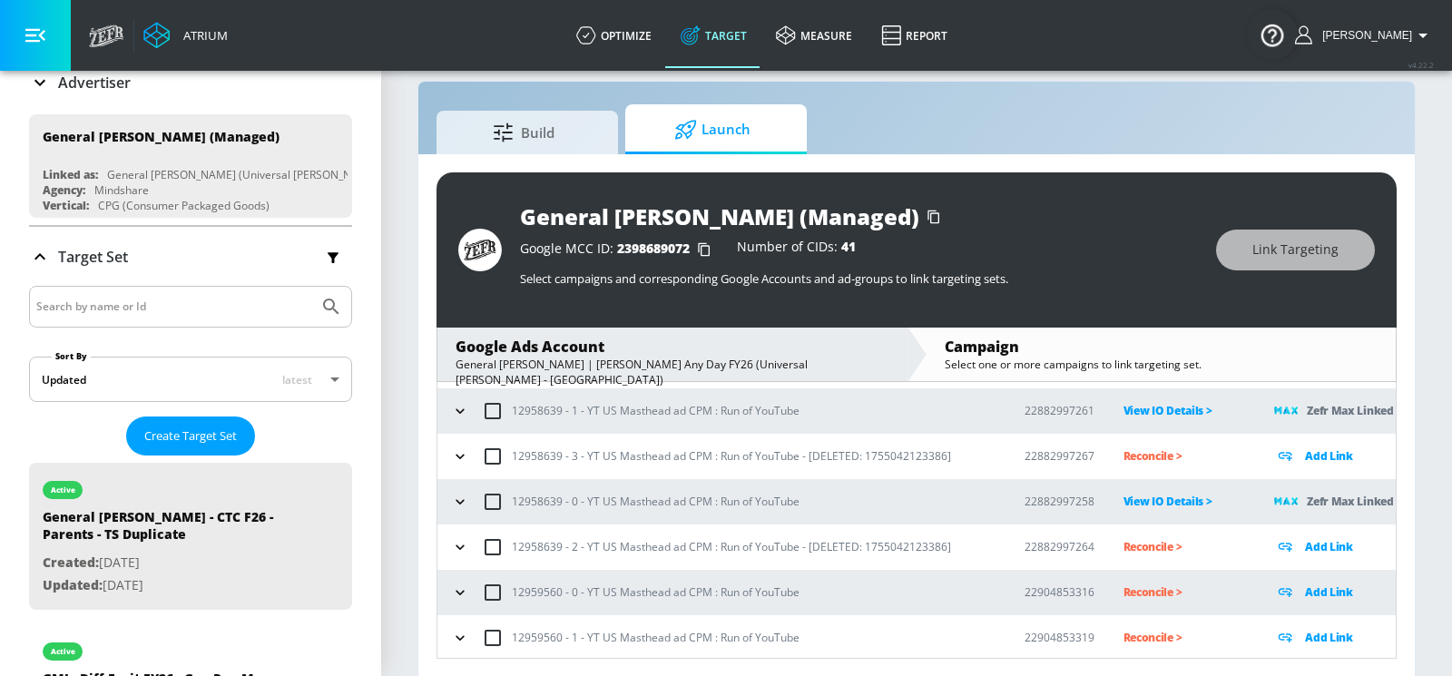
scroll to position [25, 0]
